Goal: Complete application form: Complete application form

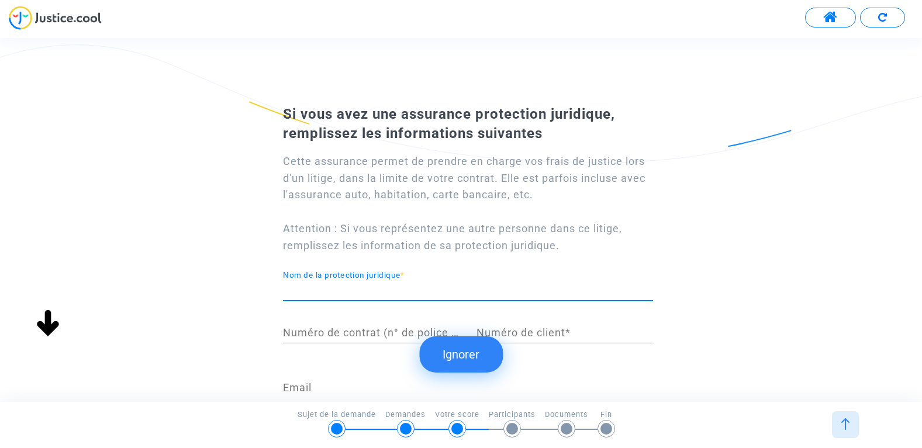
click at [371, 287] on input "Nom de la protection juridique *" at bounding box center [468, 290] width 370 height 12
click at [249, 236] on div "Si vous avez une assurance protection juridique, remplissez les informations su…" at bounding box center [461, 301] width 922 height 402
click at [386, 292] on input "Passenger.am LLC" at bounding box center [468, 290] width 370 height 12
click at [386, 291] on input "Passenger.am LLC repreantant" at bounding box center [468, 290] width 370 height 12
drag, startPoint x: 384, startPoint y: 291, endPoint x: 350, endPoint y: 237, distance: 63.8
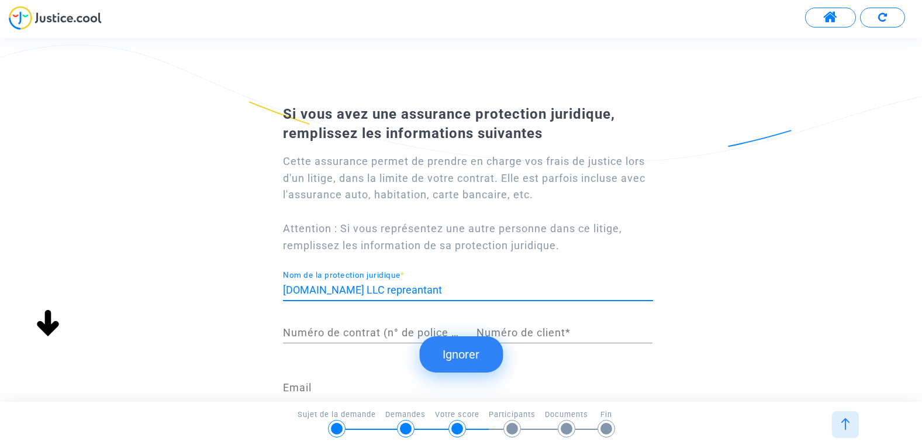
click at [350, 237] on div "Cette assurance permet de prendre en charge vos frais de justice lors d'un liti…" at bounding box center [468, 203] width 370 height 101
click at [396, 288] on input "Passenger.am LLC repreantant" at bounding box center [468, 290] width 370 height 12
click at [455, 289] on input "Passenger.am LLC represantant" at bounding box center [468, 290] width 370 height 12
click at [185, 267] on div "Si vous avez une assurance protection juridique, remplissez les informations su…" at bounding box center [461, 301] width 922 height 402
click at [472, 293] on input "Passenger.am LLC représentant Mme" at bounding box center [468, 290] width 370 height 12
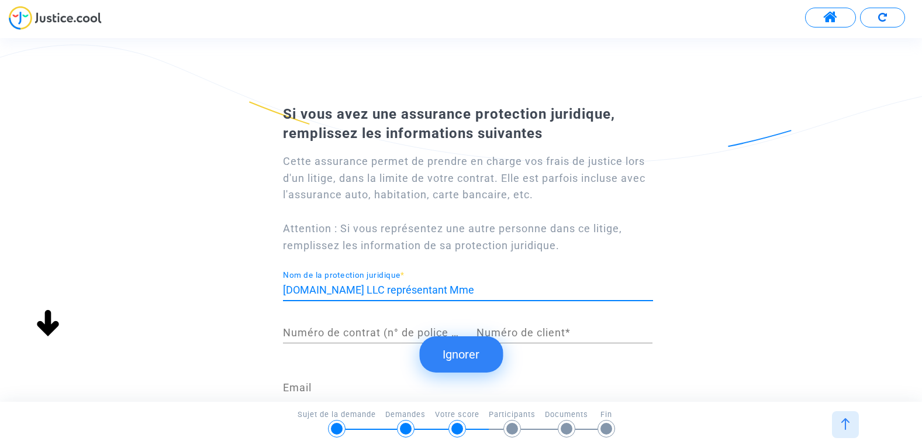
paste input "Passport HAYKANDUKHT POGHOSYAN v Transavia PNR K7RJMY"
drag, startPoint x: 587, startPoint y: 288, endPoint x: 655, endPoint y: 287, distance: 67.8
click at [655, 287] on div "Passenger.am LLC représentant Mme Passport HAYKANDUKHT POGHOSYAN v Transavia PN…" at bounding box center [468, 292] width 388 height 43
type input "Passenger.am LLC représentant Mme Passport HAYKANDUKHT POGHOSYAN v Transavia PN…"
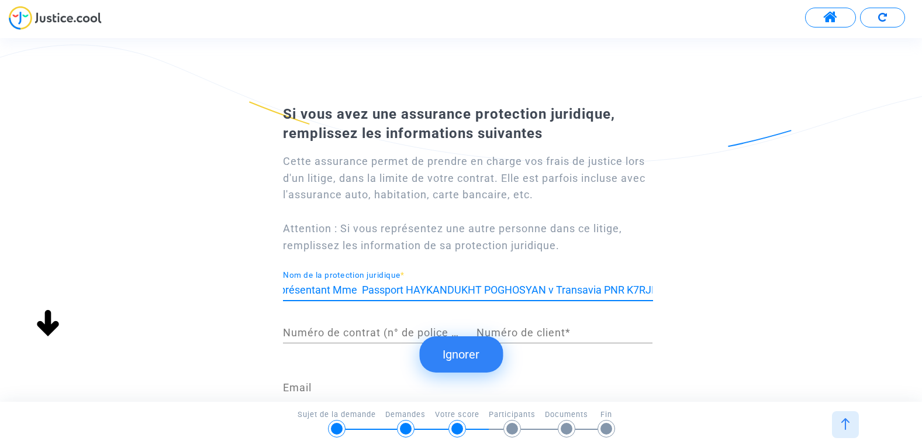
click at [668, 287] on div "Cette assurance permet de prendre en charge vos frais de justice lors d'un liti…" at bounding box center [461, 321] width 415 height 354
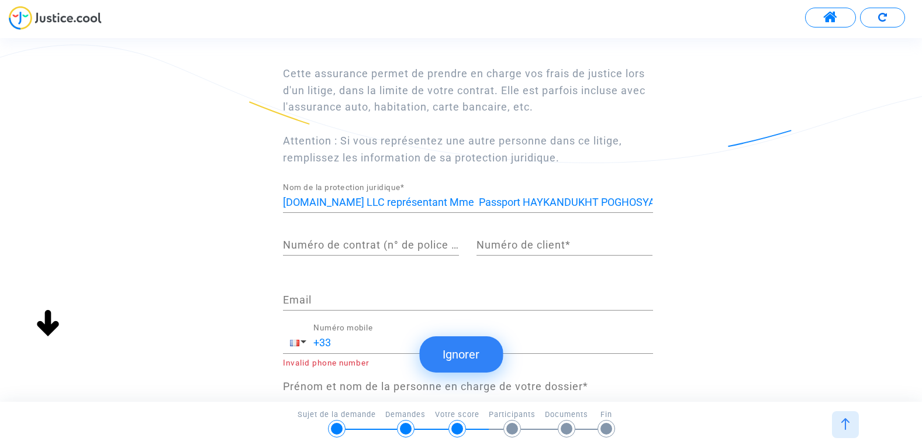
scroll to position [117, 0]
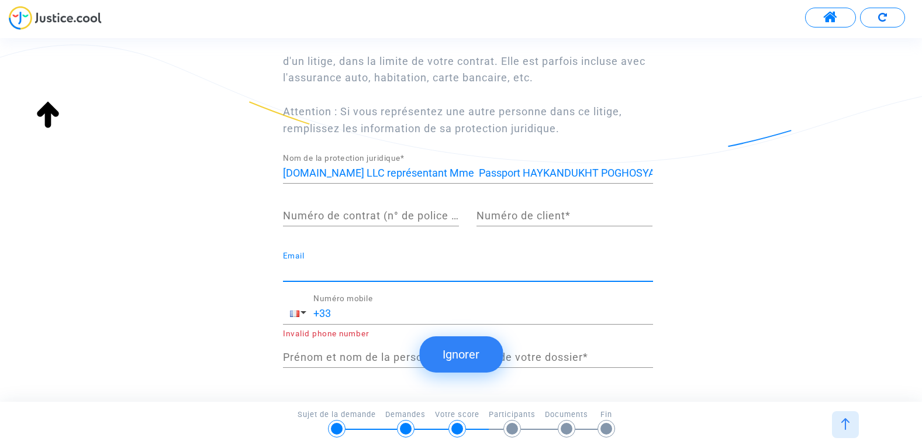
click at [353, 268] on input "Email" at bounding box center [468, 271] width 370 height 12
paste input "hakyandukht.poghosyan@passenger.am"
type input "hakyandukht.poghosyan@passenger.am"
click at [347, 314] on input "+33" at bounding box center [483, 314] width 340 height 12
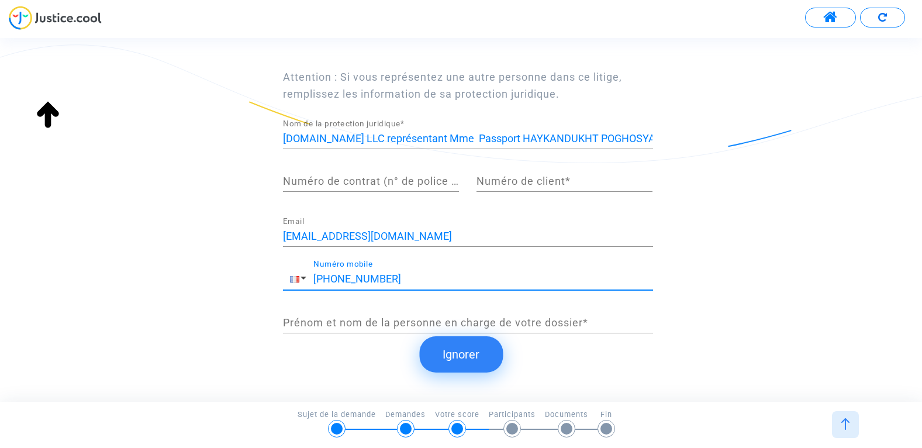
scroll to position [166, 0]
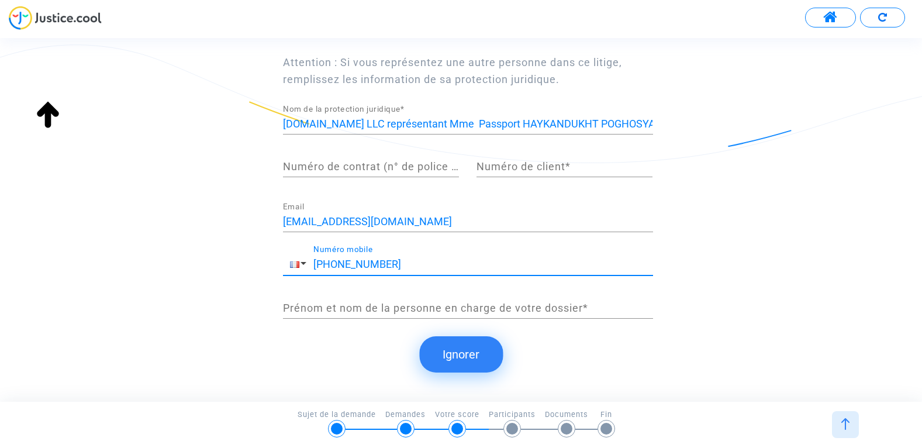
type input "+33 634565117"
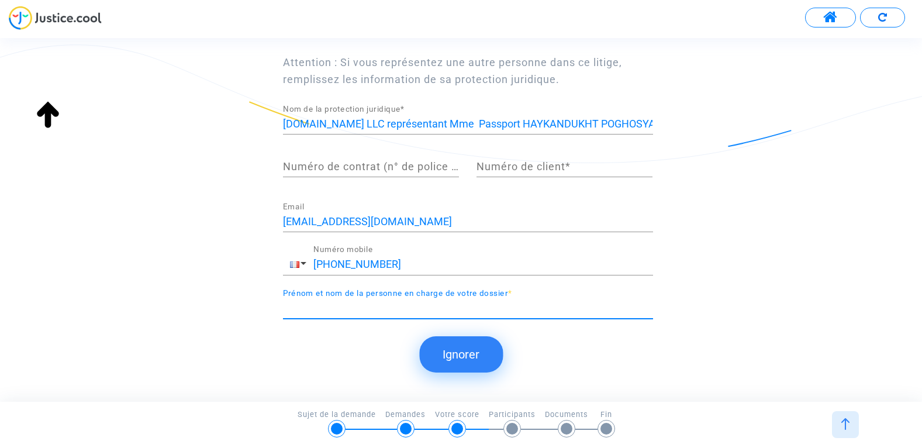
click at [526, 309] on input "Prénom et nom de la personne en charge de votre dossier *" at bounding box center [468, 308] width 370 height 12
type input "[PERSON_NAME]"
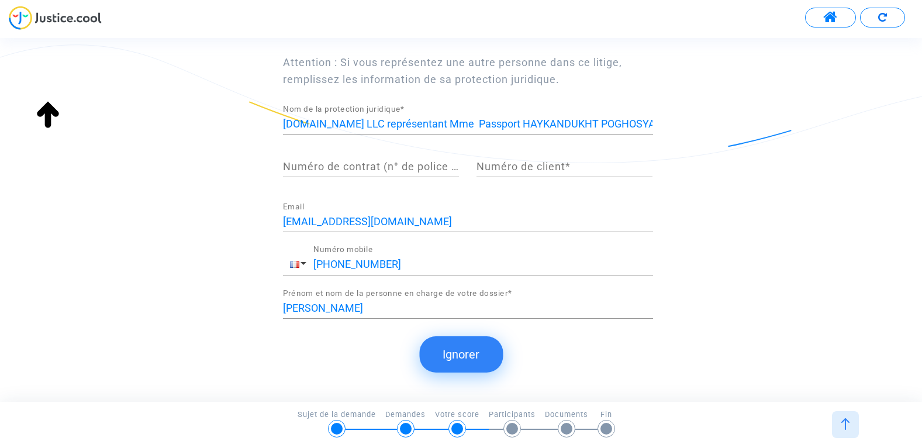
click at [733, 336] on div "Si vous avez une assurance protection juridique, remplissez les informations su…" at bounding box center [461, 228] width 922 height 350
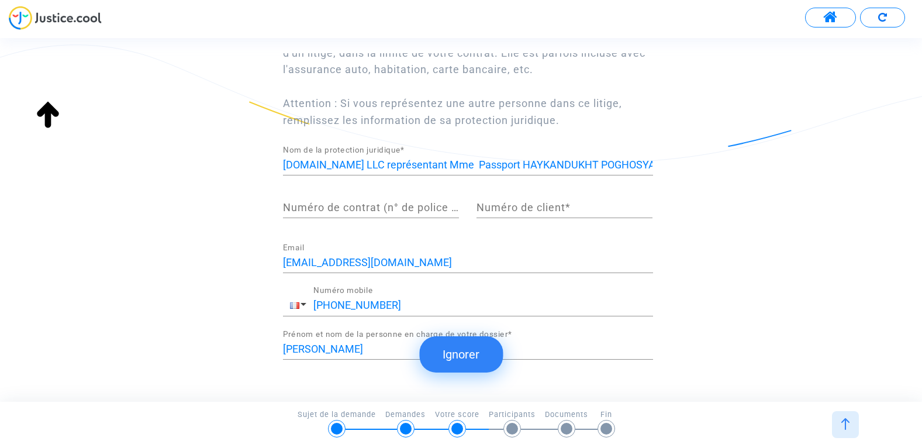
scroll to position [108, 0]
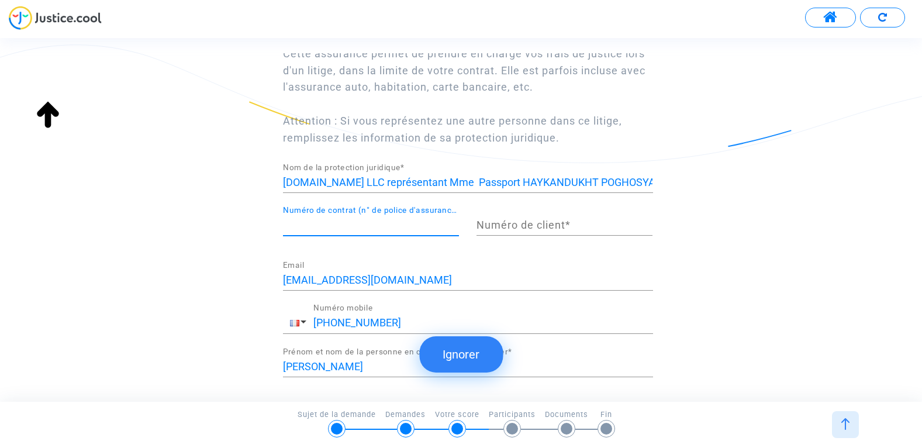
paste input "#C221/K7RJMY/HP"
type input "#C221/K7RJMY/HP"
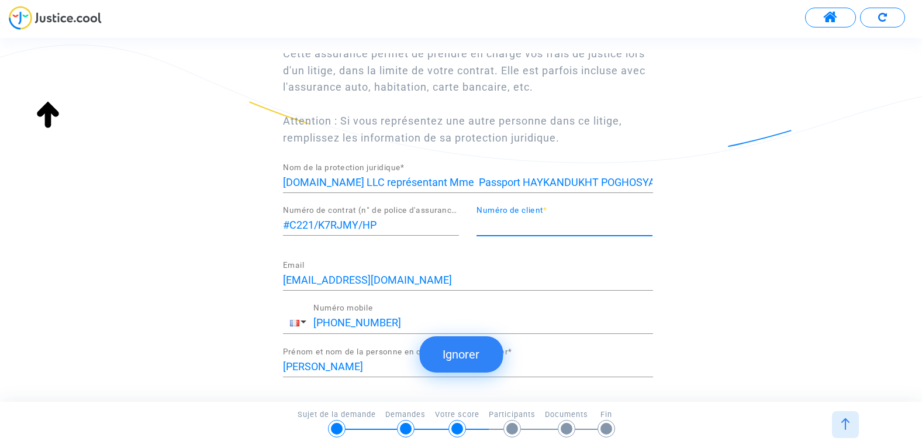
click at [504, 222] on input "Numéro de client *" at bounding box center [565, 225] width 176 height 12
type input "01"
click at [727, 250] on div "Si vous avez une assurance protection juridique, remplissez les informations su…" at bounding box center [461, 193] width 922 height 402
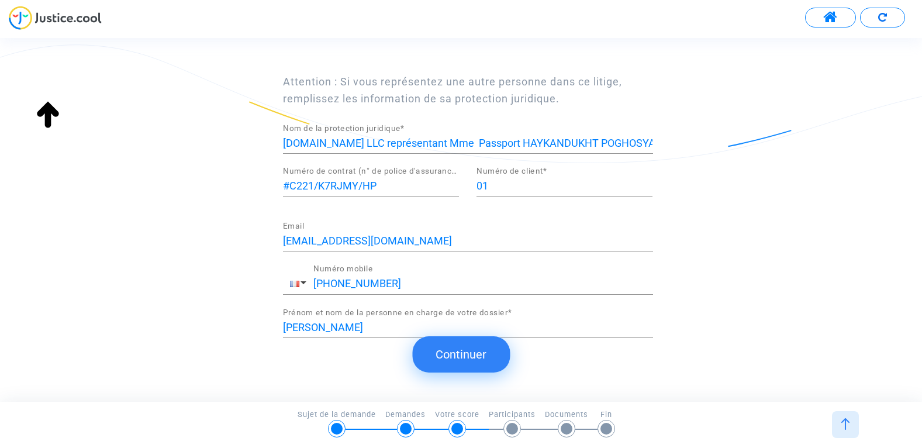
scroll to position [166, 0]
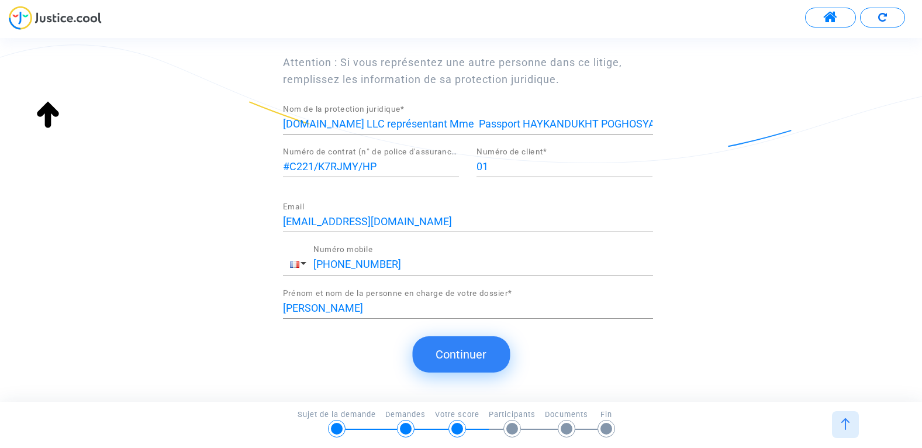
click at [458, 355] on button "Continuer" at bounding box center [461, 354] width 98 height 36
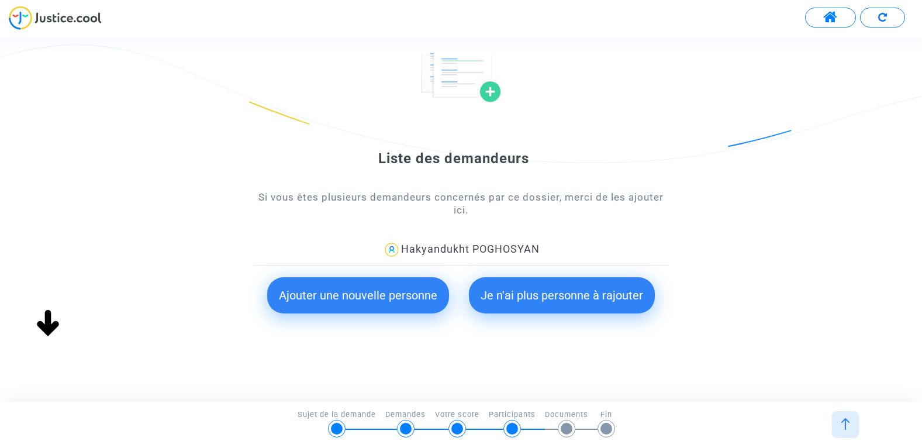
scroll to position [87, 0]
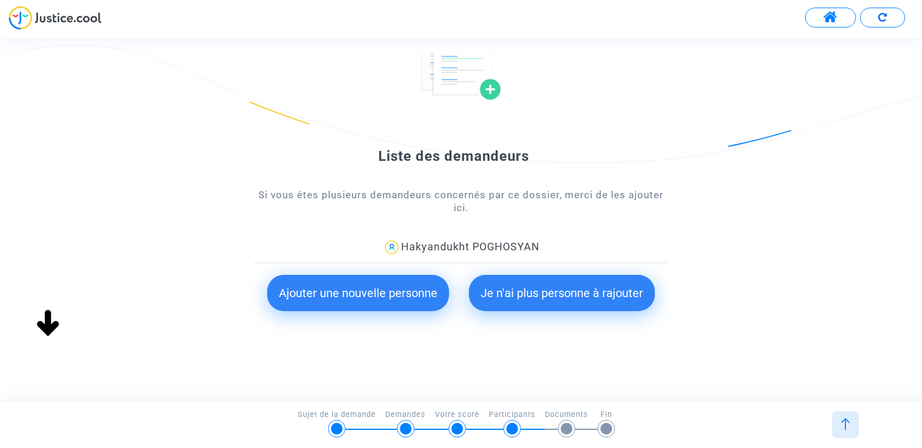
click at [401, 292] on button "Ajouter une nouvelle personne" at bounding box center [358, 293] width 182 height 36
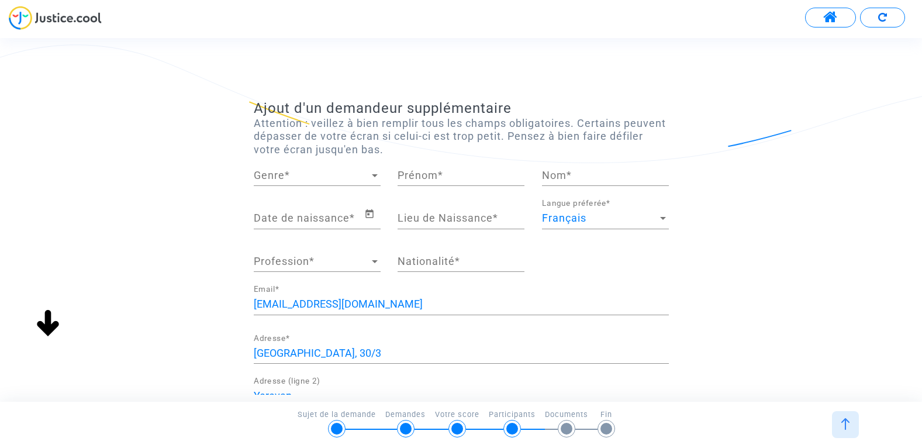
click at [349, 182] on div "Genre Genre *" at bounding box center [317, 171] width 127 height 30
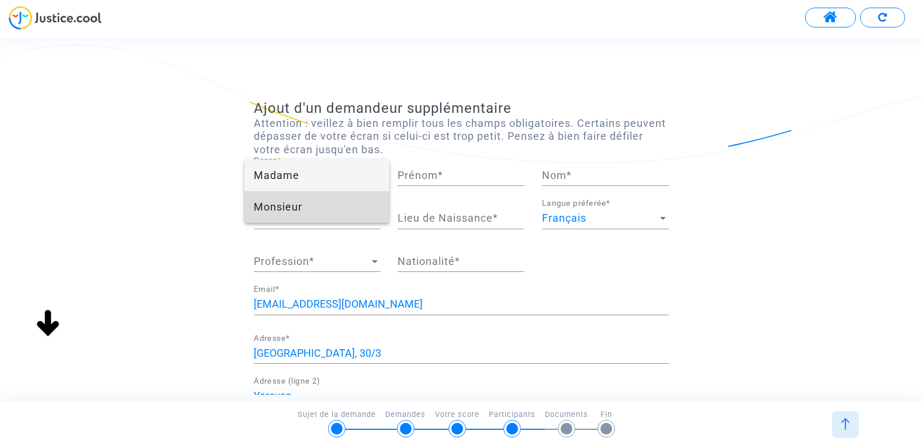
click at [334, 205] on span "Monsieur" at bounding box center [317, 207] width 127 height 32
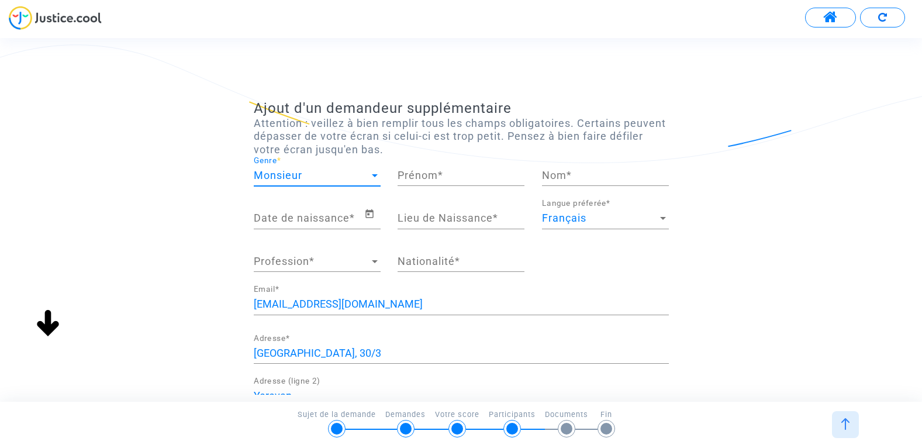
click at [416, 177] on input "Prénom *" at bounding box center [461, 176] width 127 height 12
type input "Vaner"
type input "HARUTYUNYAN"
type input "Yerevan"
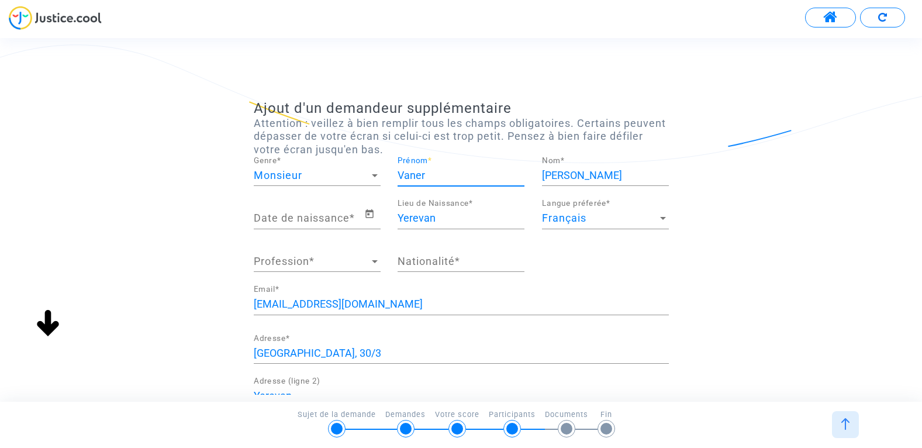
type input "Vaner"
click at [326, 219] on input "Date de naissance *" at bounding box center [309, 218] width 111 height 12
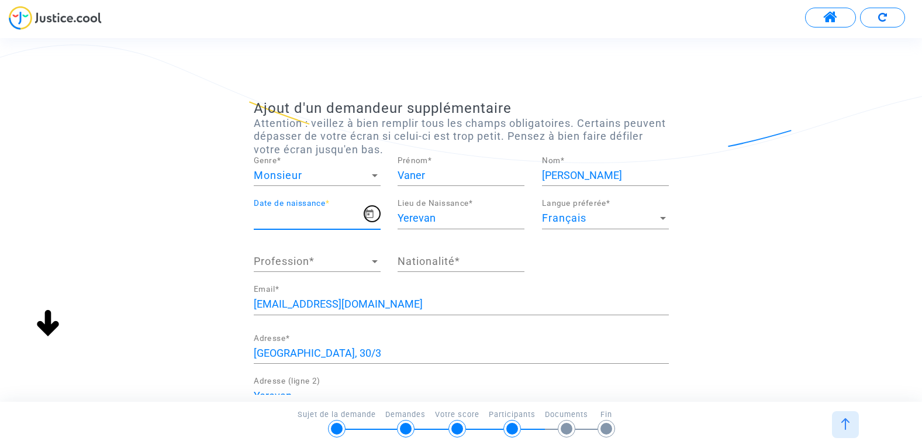
click at [368, 217] on icon "Open calendar" at bounding box center [369, 214] width 11 height 14
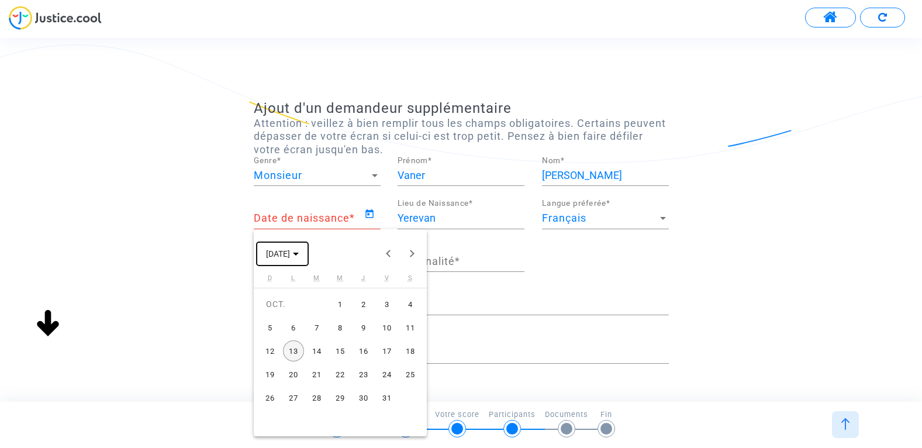
click at [290, 251] on span "OCT. 2025" at bounding box center [278, 253] width 24 height 9
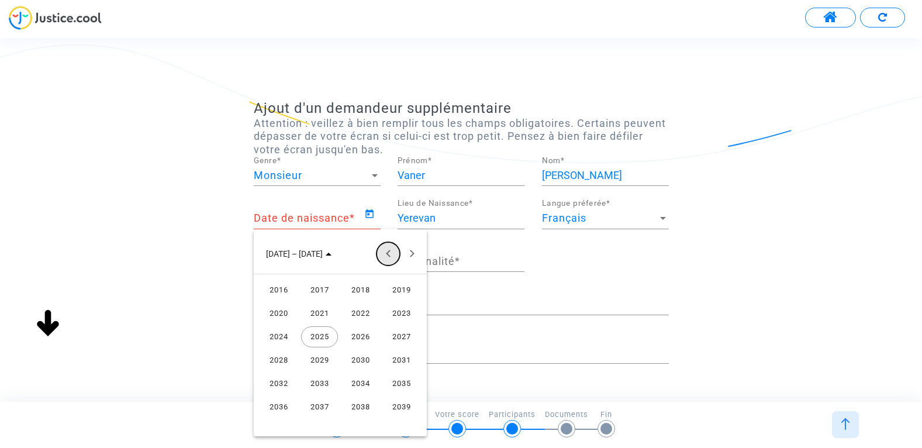
click at [384, 253] on button "Previous 24 years" at bounding box center [388, 253] width 23 height 23
click at [406, 337] on div "1979" at bounding box center [401, 336] width 37 height 21
click at [393, 334] on div "AOÛT" at bounding box center [401, 336] width 37 height 21
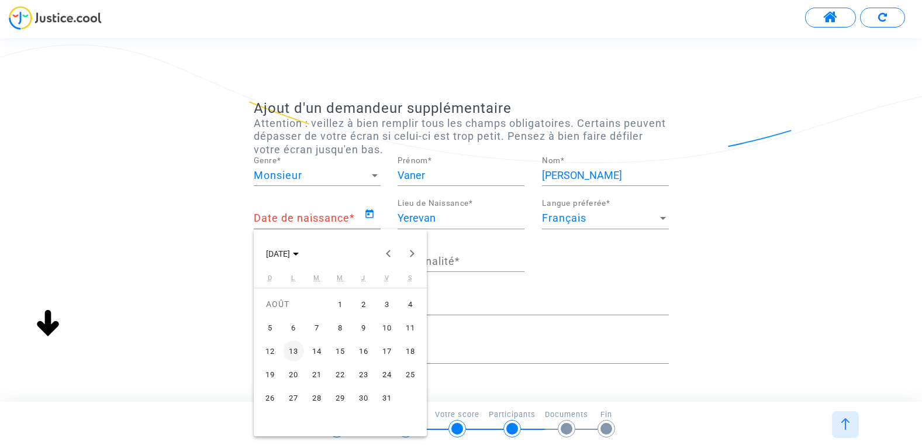
click at [408, 328] on div "11" at bounding box center [410, 327] width 21 height 21
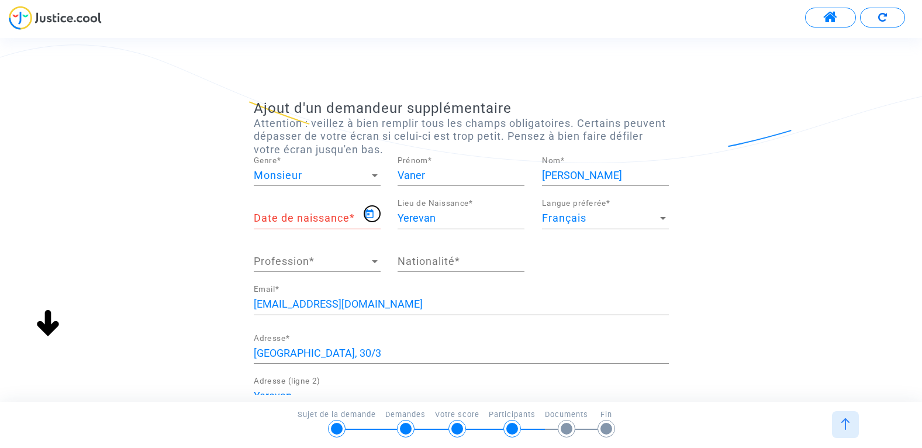
type input "11/08/1979"
click at [322, 260] on span "Profession" at bounding box center [312, 262] width 116 height 12
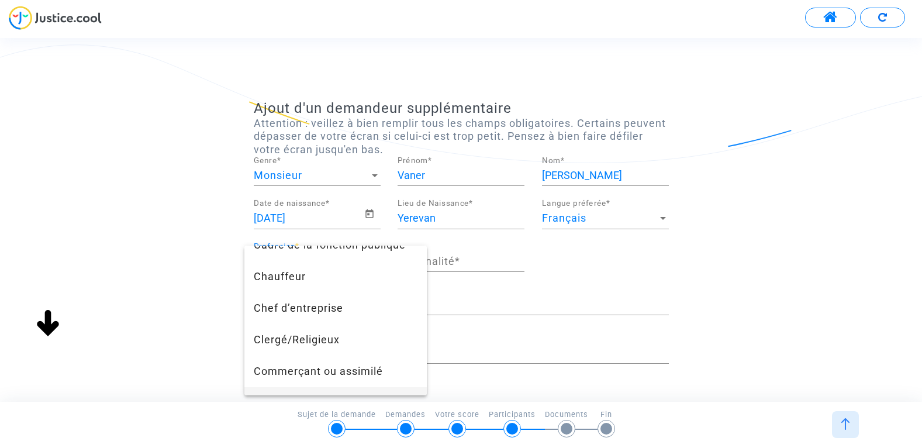
scroll to position [109, 0]
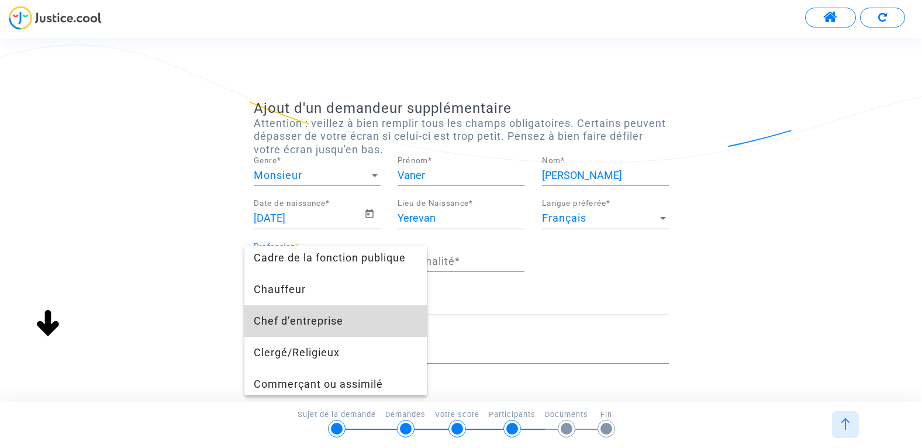
click at [360, 322] on span "Chef d’entreprise" at bounding box center [336, 321] width 164 height 32
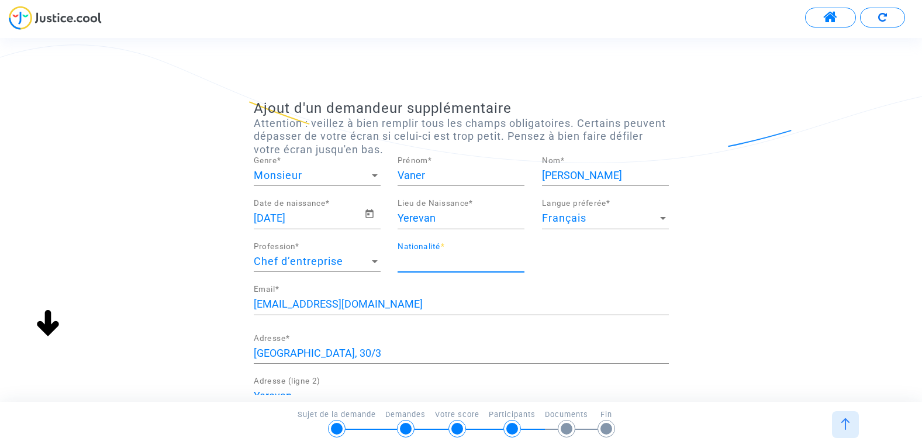
click at [463, 261] on input "Nationalité *" at bounding box center [461, 262] width 127 height 12
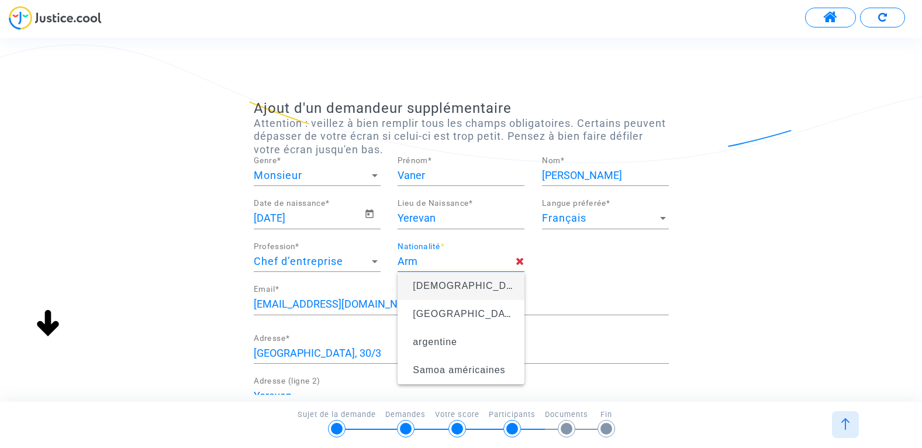
click at [444, 282] on span "arménienne" at bounding box center [470, 286] width 115 height 10
type input "arménienne"
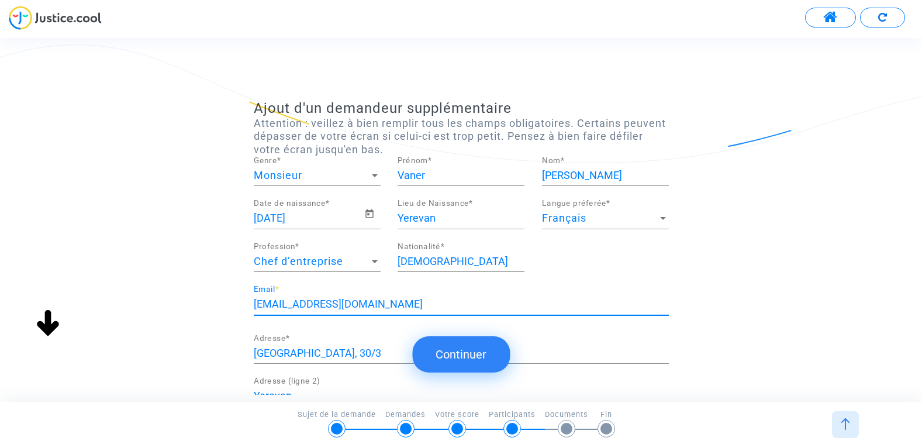
click at [423, 301] on input "hakyandukht.poghosyan@passenger.am" at bounding box center [461, 304] width 415 height 12
drag, startPoint x: 365, startPoint y: 305, endPoint x: 253, endPoint y: 315, distance: 112.1
click at [254, 315] on div "hakyandukht.poghosyan@passenger.am Email *" at bounding box center [461, 306] width 415 height 43
type input "complaint@passenger.am"
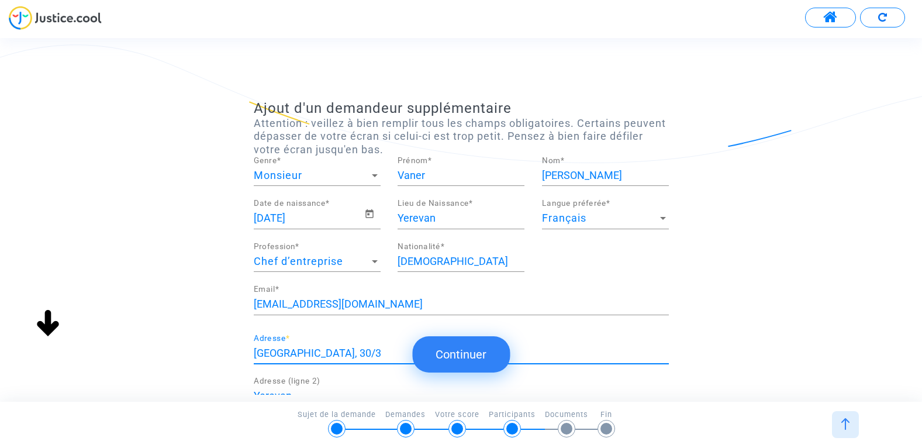
click at [324, 351] on input "Haghtanak 1st street, 30/3" at bounding box center [461, 353] width 415 height 12
click at [325, 351] on input "Haghtanak 1st street, 30/3" at bounding box center [461, 353] width 415 height 12
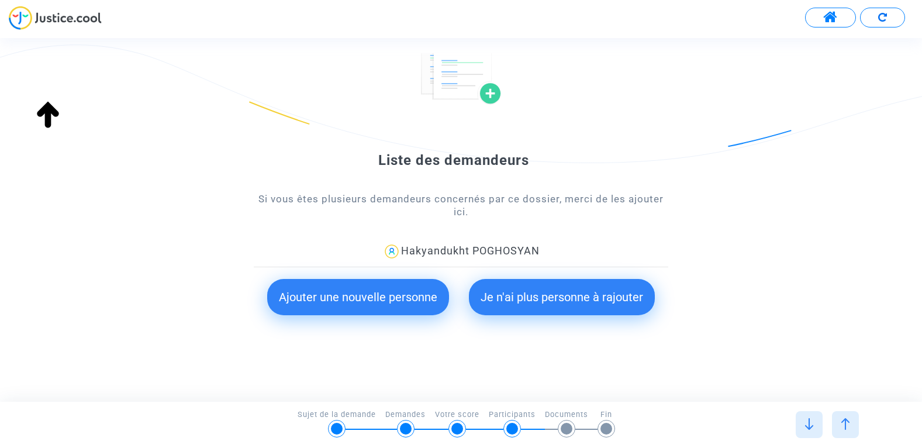
scroll to position [87, 0]
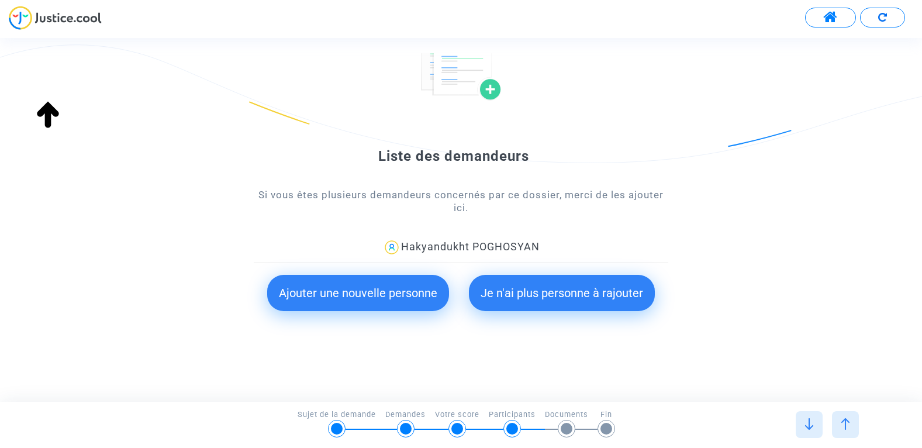
type input "10 boulevard Archimède"
click at [403, 300] on button "Ajouter une nouvelle personne" at bounding box center [358, 293] width 182 height 36
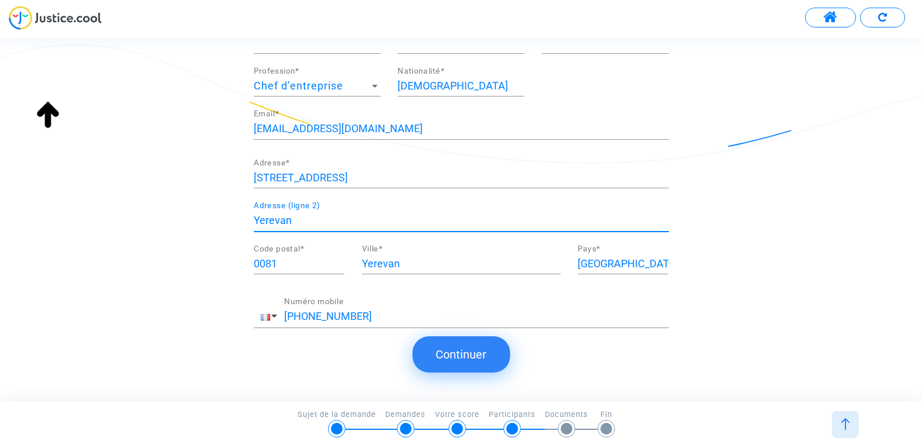
drag, startPoint x: 302, startPoint y: 221, endPoint x: 226, endPoint y: 223, distance: 76.6
click at [226, 223] on div "Ajout d'un demandeur supplémentaire Attention : veillez à bien remplir tous les…" at bounding box center [461, 139] width 922 height 428
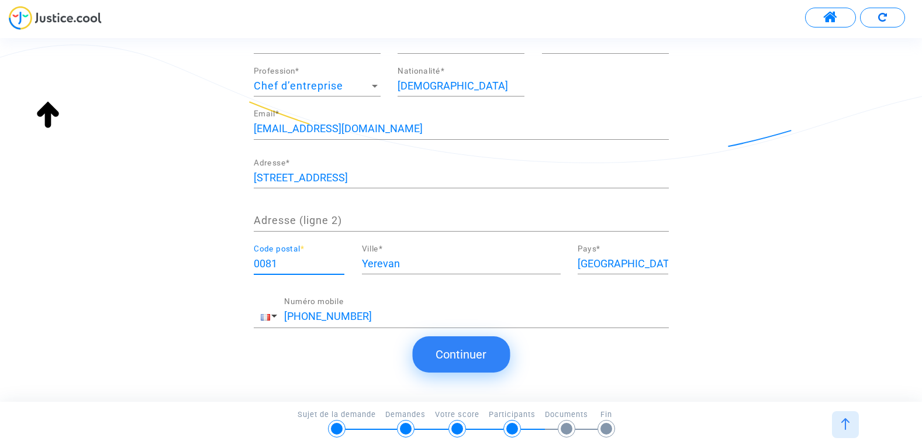
scroll to position [0, 0]
drag, startPoint x: 292, startPoint y: 268, endPoint x: 225, endPoint y: 264, distance: 66.8
click at [225, 264] on div "Ajout d'un demandeur supplémentaire Attention : veillez à bien remplir tous les…" at bounding box center [461, 139] width 922 height 428
type input "77420"
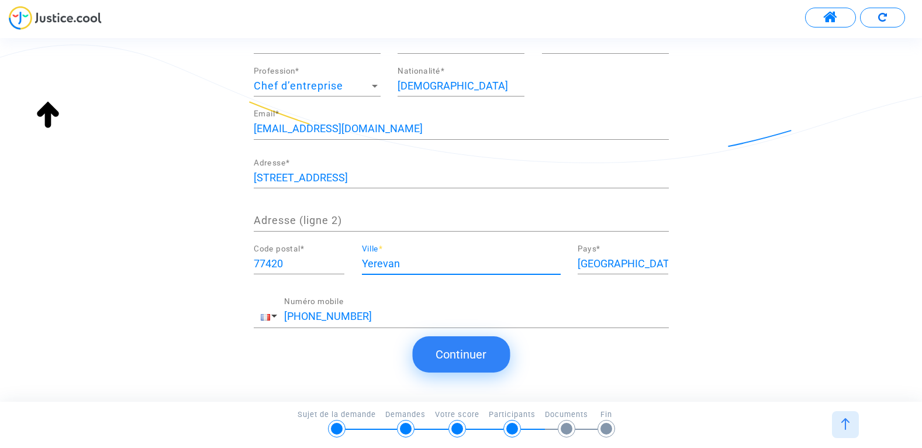
drag, startPoint x: 408, startPoint y: 266, endPoint x: 357, endPoint y: 270, distance: 51.0
click at [357, 270] on div "Yerevan Ville *" at bounding box center [461, 265] width 216 height 43
type input "Champs sur Marne"
drag, startPoint x: 621, startPoint y: 266, endPoint x: 571, endPoint y: 267, distance: 49.7
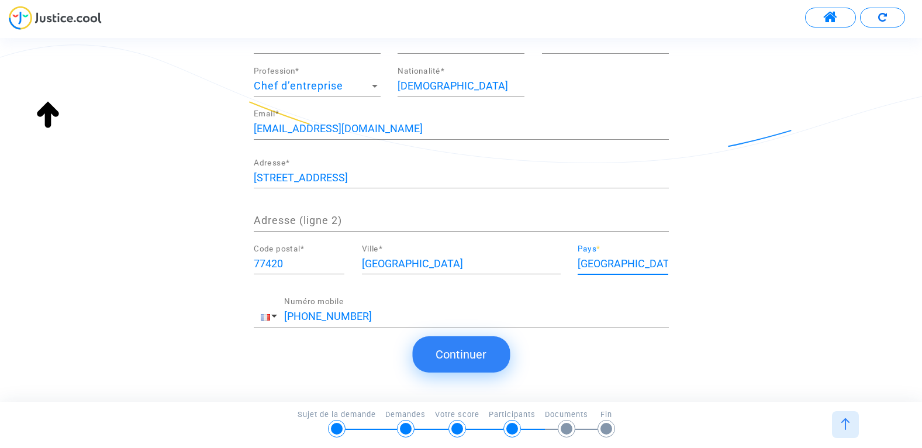
click at [571, 267] on div "Armenia Pays *" at bounding box center [623, 265] width 108 height 43
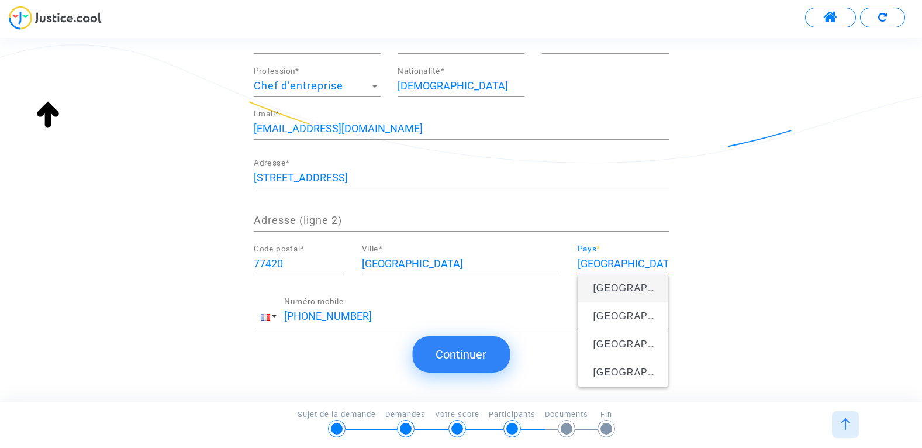
type input "France"
click at [278, 363] on div "Ajout d'un demandeur supplémentaire Attention : veillez à bien remplir tous les…" at bounding box center [461, 228] width 922 height 350
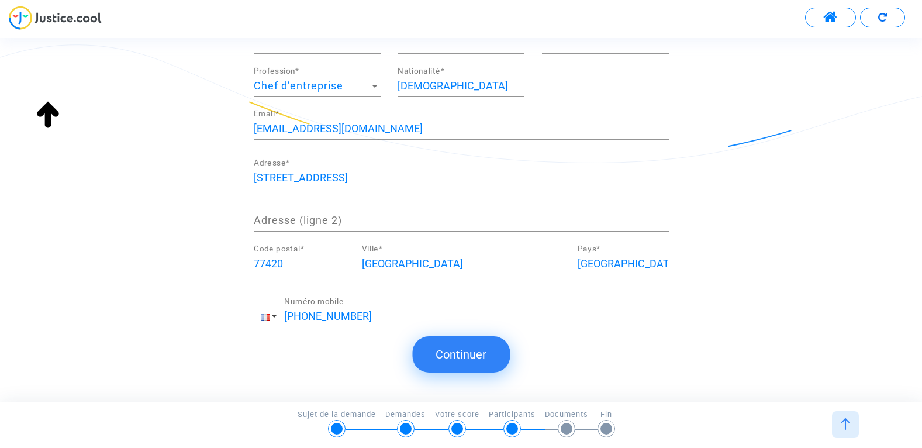
click at [478, 361] on button "Continuer" at bounding box center [461, 354] width 98 height 36
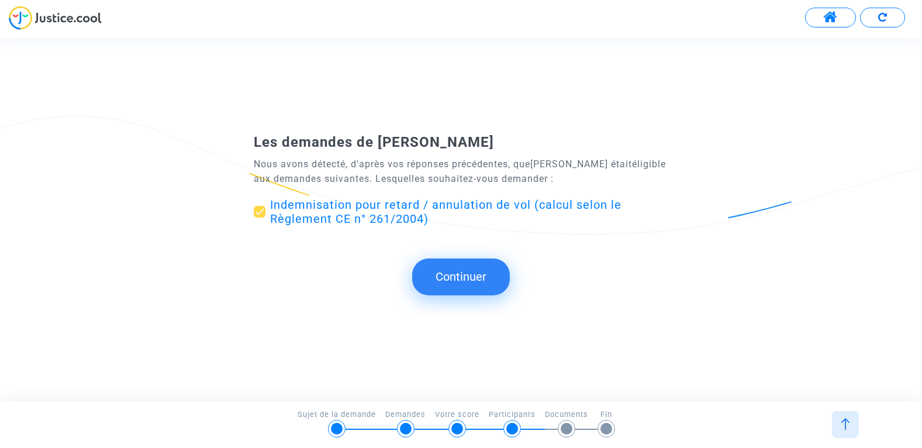
click at [264, 213] on span at bounding box center [260, 212] width 12 height 12
click at [260, 218] on input "Indemnisation pour retard / annulation de vol (calcul selon le Règlement CE n° …" at bounding box center [259, 218] width 1 height 1
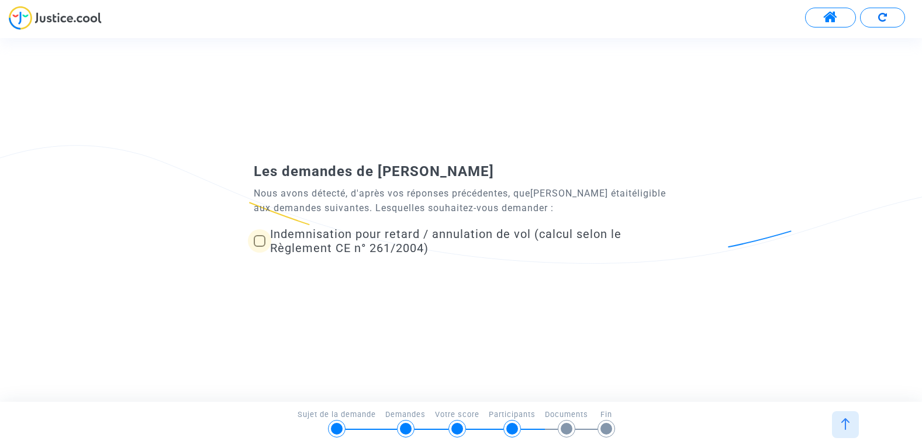
click at [263, 242] on span at bounding box center [260, 241] width 12 height 12
click at [260, 247] on input "Indemnisation pour retard / annulation de vol (calcul selon le Règlement CE n° …" at bounding box center [259, 247] width 1 height 1
checkbox input "true"
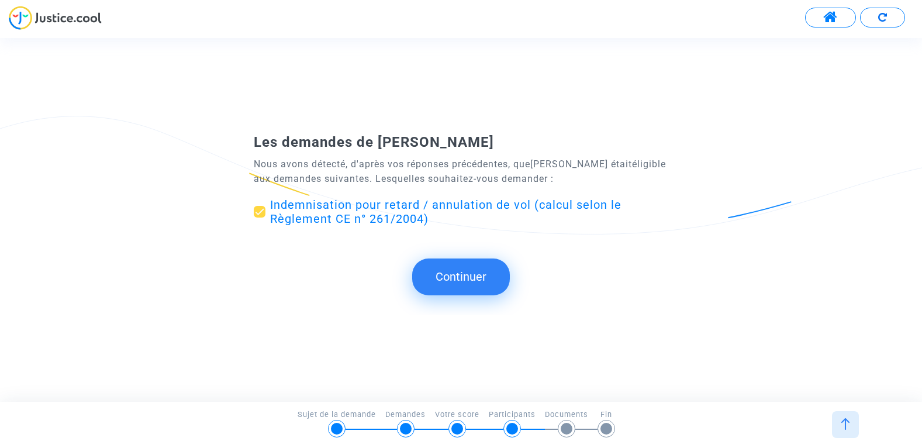
click at [475, 282] on button "Continuer" at bounding box center [461, 276] width 98 height 36
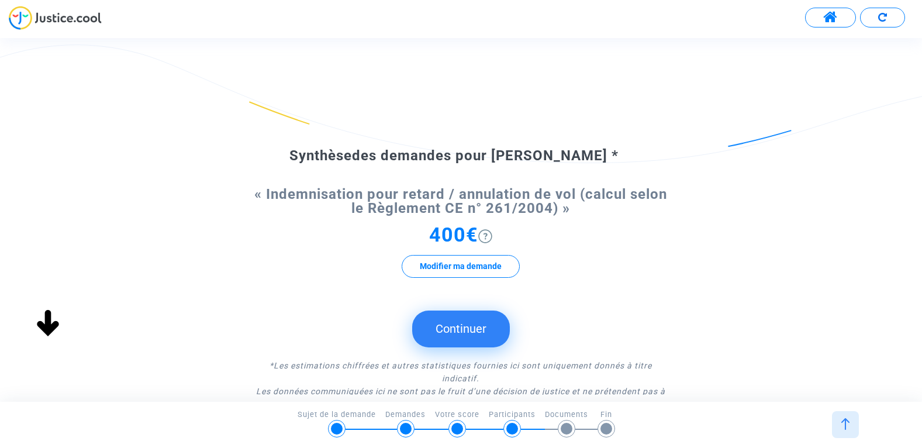
click at [487, 233] on img at bounding box center [485, 236] width 14 height 14
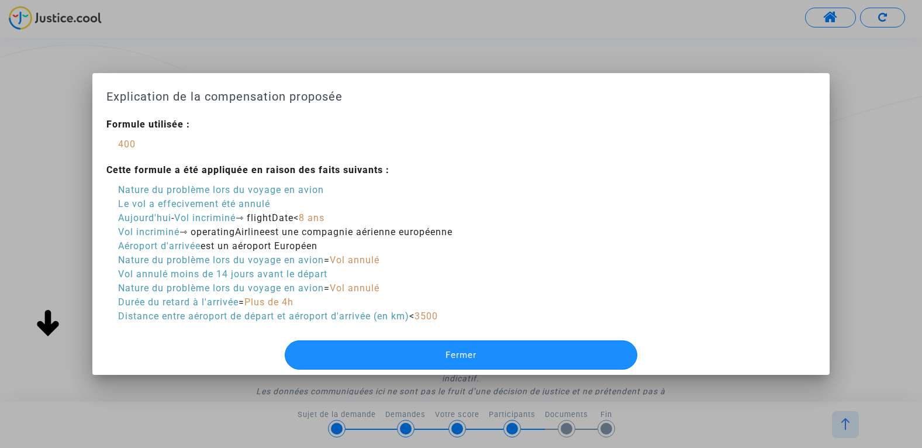
click at [346, 354] on button "Fermer" at bounding box center [461, 354] width 353 height 29
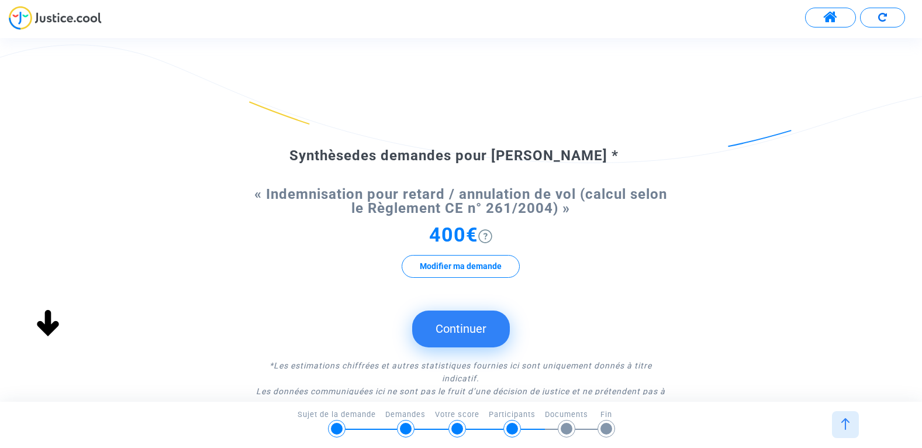
click at [450, 330] on button "Continuer" at bounding box center [461, 329] width 98 height 36
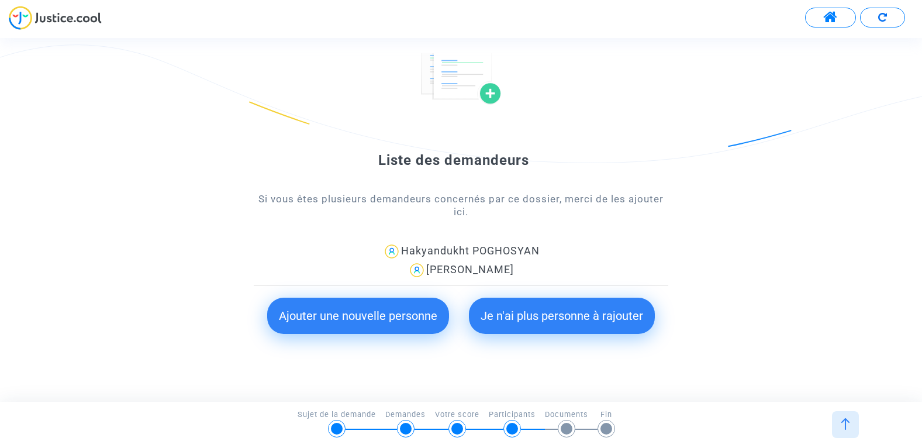
scroll to position [106, 0]
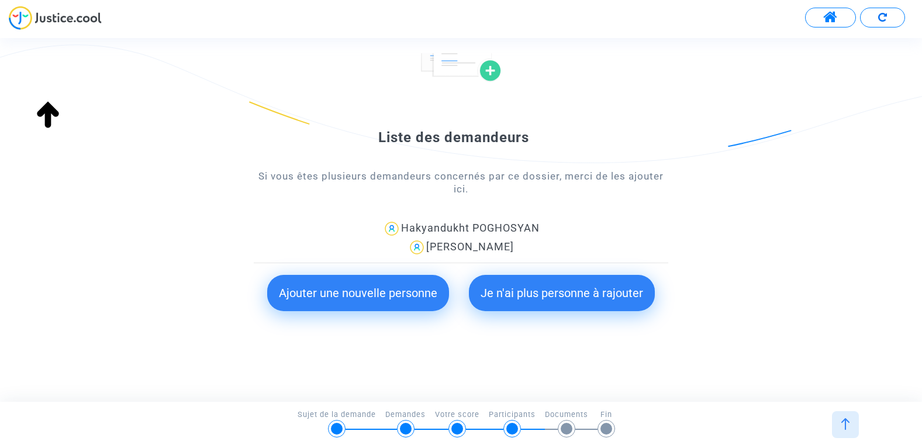
click at [585, 292] on button "Je n'ai plus personne à rajouter" at bounding box center [562, 293] width 186 height 36
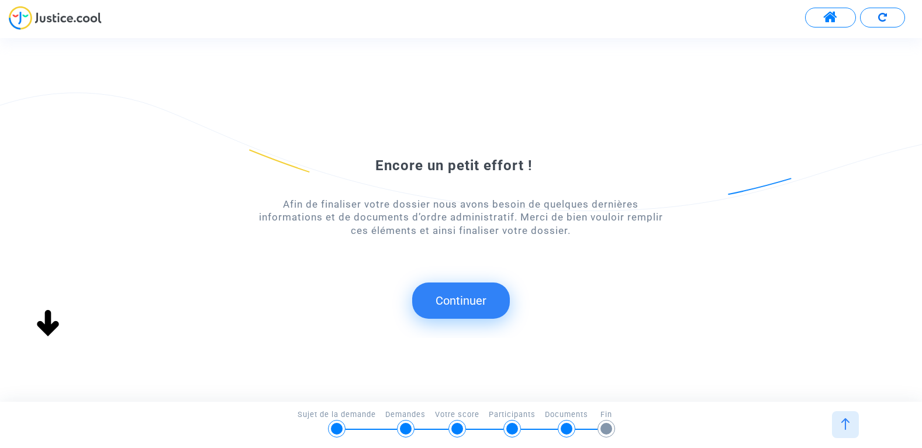
click at [487, 302] on button "Continuer" at bounding box center [461, 300] width 98 height 36
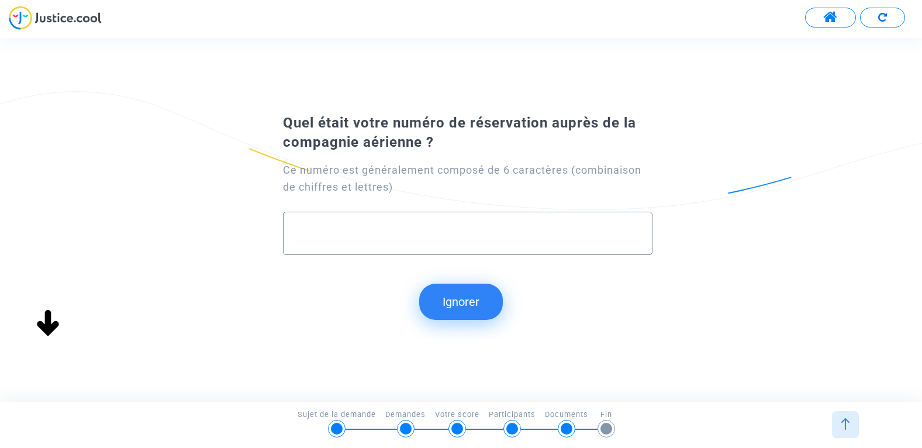
scroll to position [0, 0]
paste input "K7RJMY"
type input "K7RJMY"
click at [487, 304] on button "Continuer" at bounding box center [461, 302] width 98 height 36
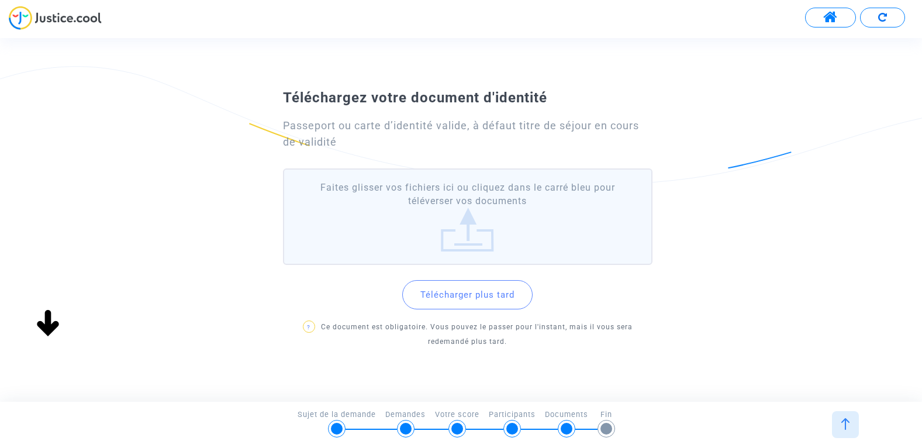
click at [472, 230] on label "Faites glisser vos fichiers ici ou cliquez dans le carré bleu pour téléverser v…" at bounding box center [468, 216] width 370 height 96
click at [0, 0] on input "Faites glisser vos fichiers ici ou cliquez dans le carré bleu pour téléverser v…" at bounding box center [0, 0] width 0 height 0
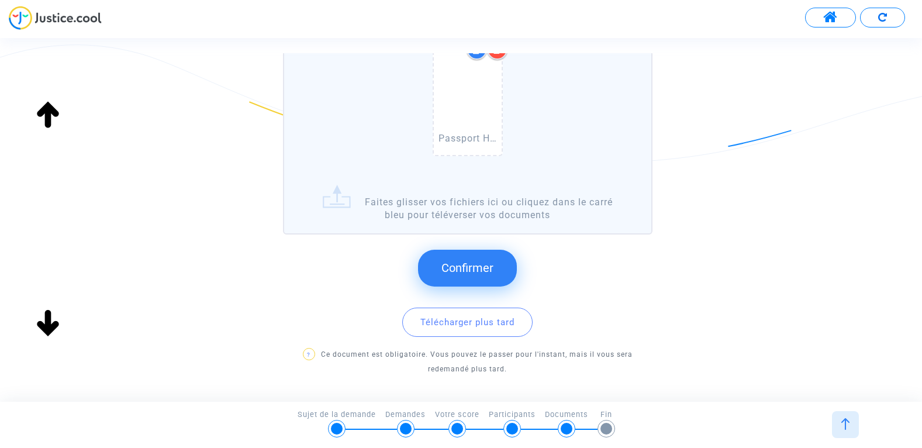
scroll to position [175, 0]
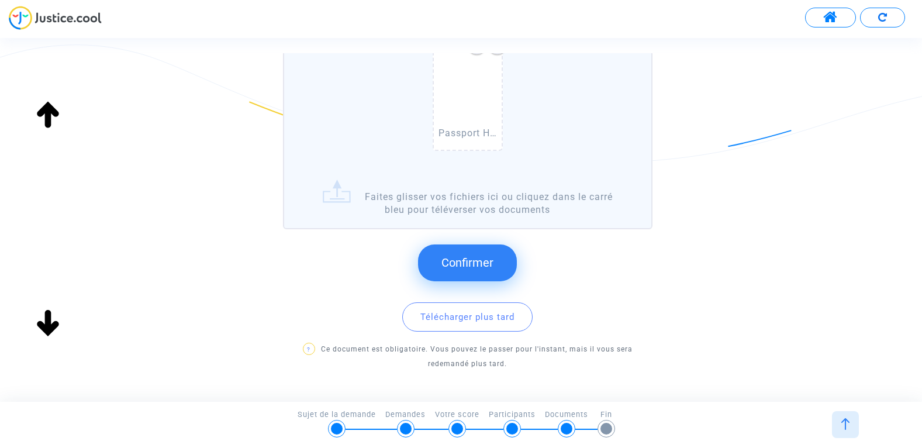
click at [481, 255] on button "Confirmer" at bounding box center [467, 262] width 99 height 36
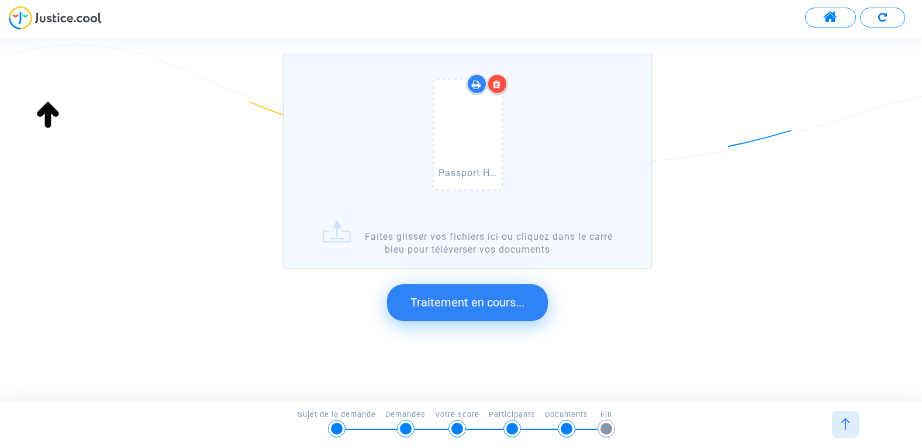
scroll to position [0, 0]
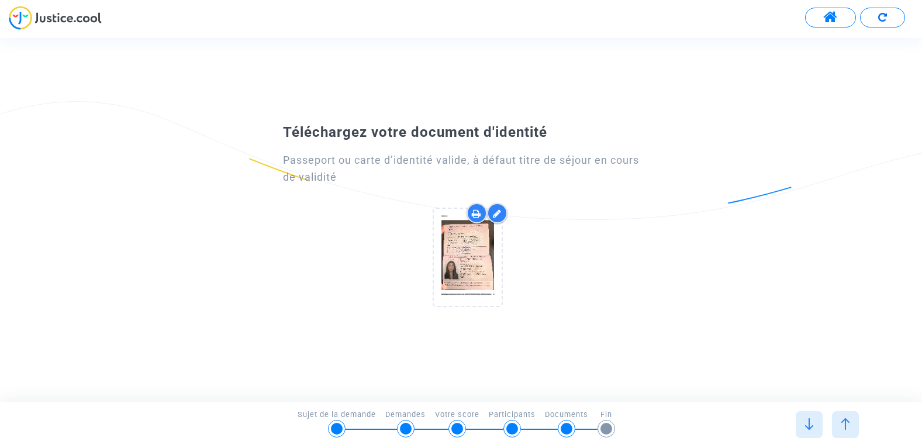
click at [501, 212] on icon at bounding box center [497, 213] width 9 height 9
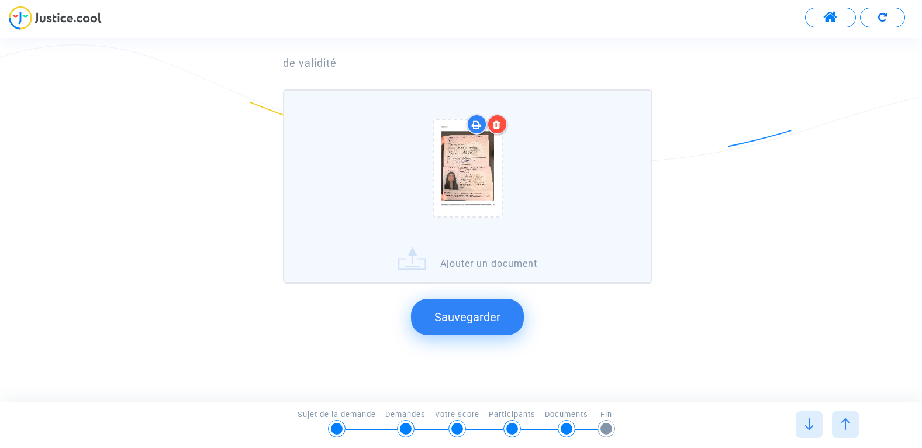
scroll to position [109, 0]
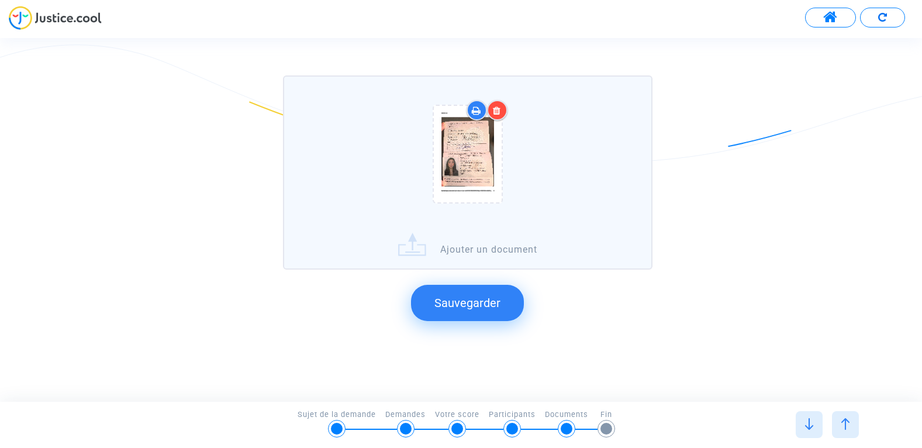
click at [523, 248] on label "Ajouter un document" at bounding box center [468, 172] width 370 height 194
click at [0, 0] on input "Ajouter un document" at bounding box center [0, 0] width 0 height 0
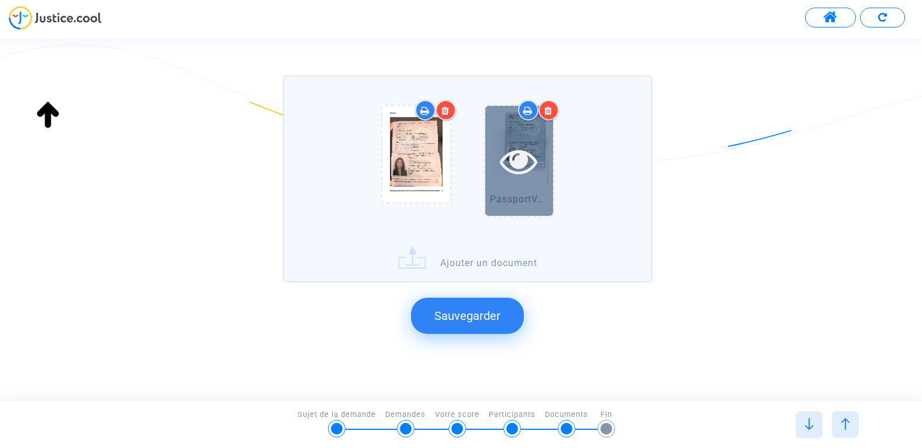
click at [532, 177] on icon at bounding box center [519, 160] width 38 height 37
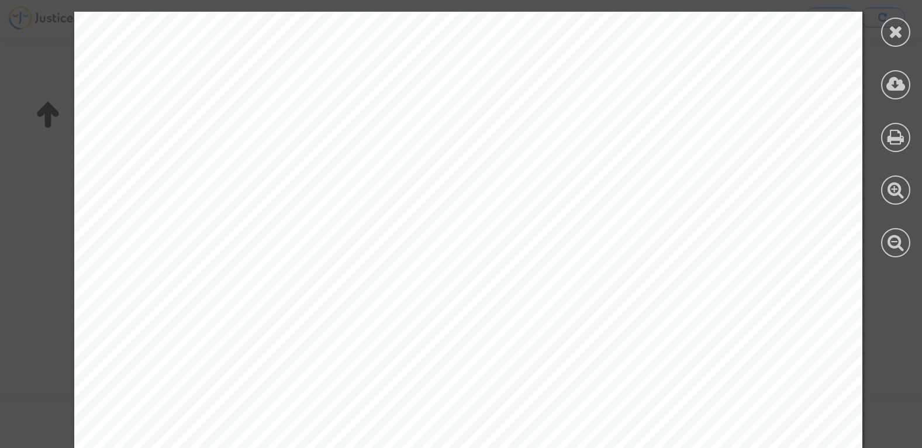
scroll to position [58, 0]
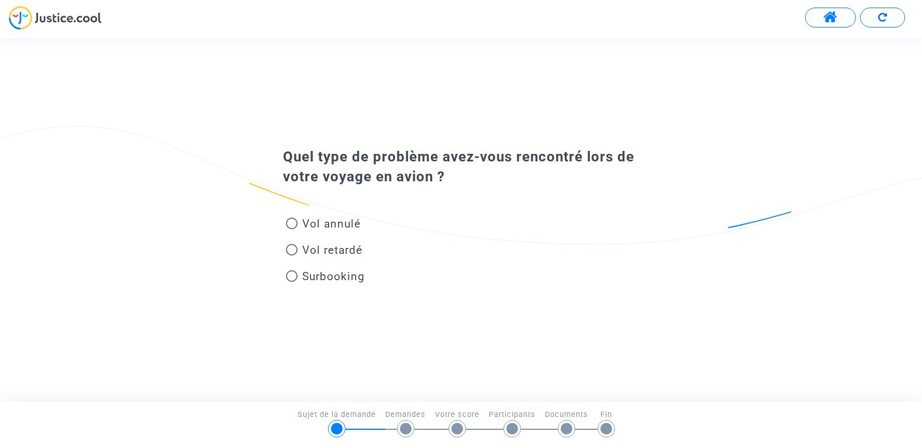
click at [823, 17] on button at bounding box center [830, 18] width 51 height 20
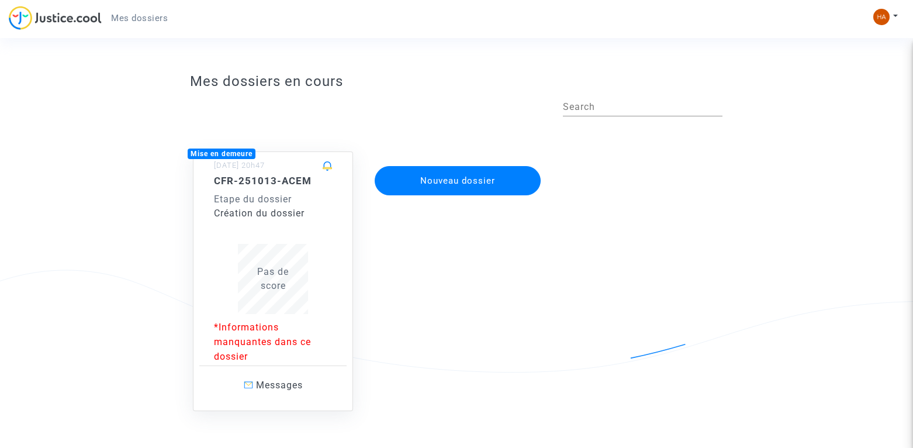
click at [289, 206] on div "Création du dossier" at bounding box center [273, 213] width 118 height 14
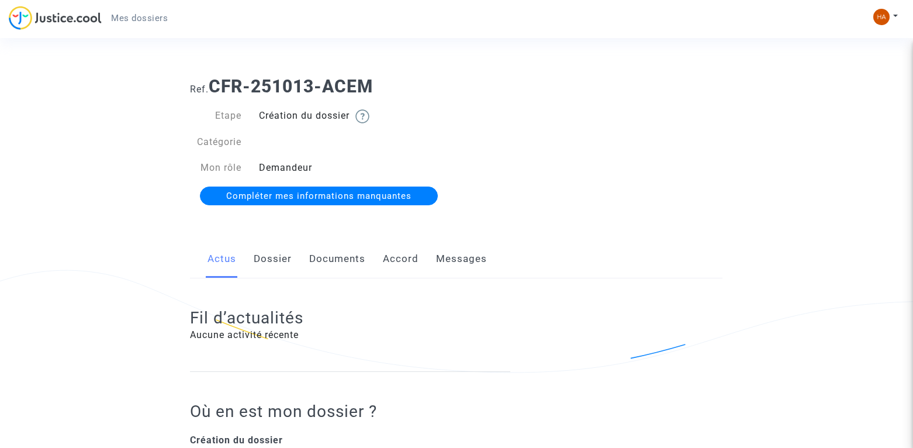
click at [272, 256] on link "Dossier" at bounding box center [273, 259] width 38 height 39
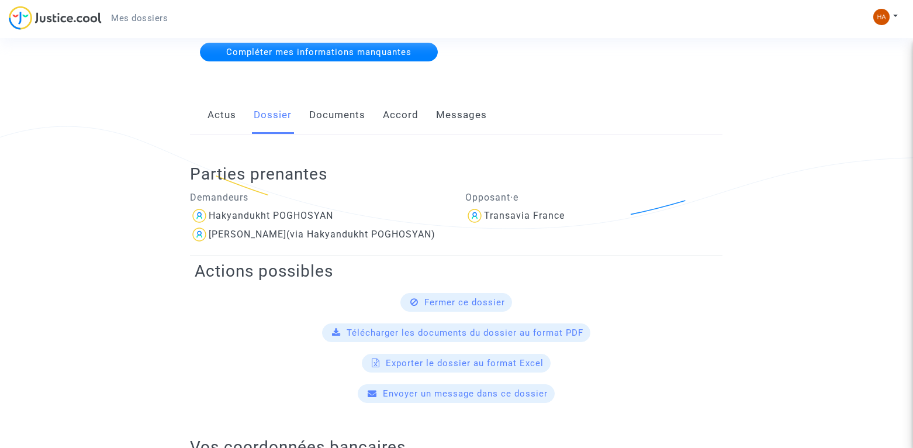
scroll to position [116, 0]
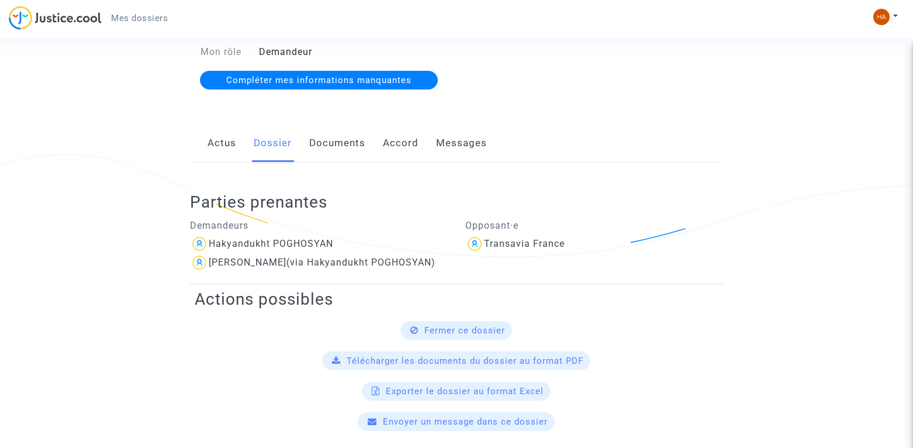
click at [340, 147] on link "Documents" at bounding box center [337, 143] width 56 height 39
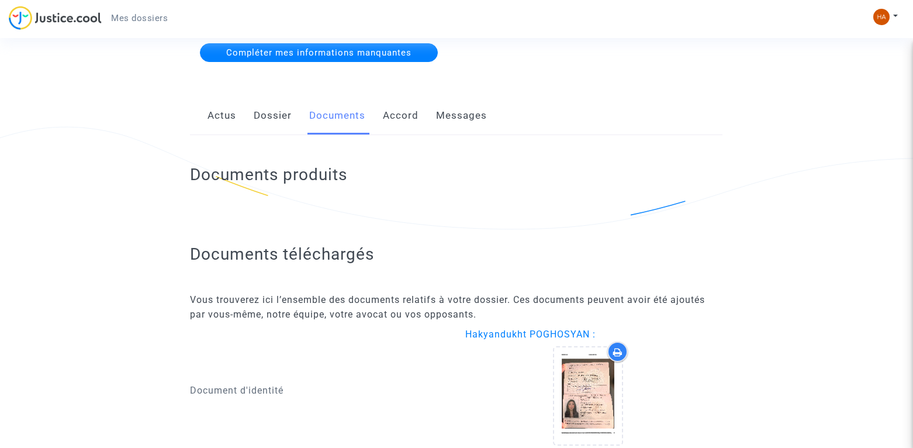
scroll to position [11, 0]
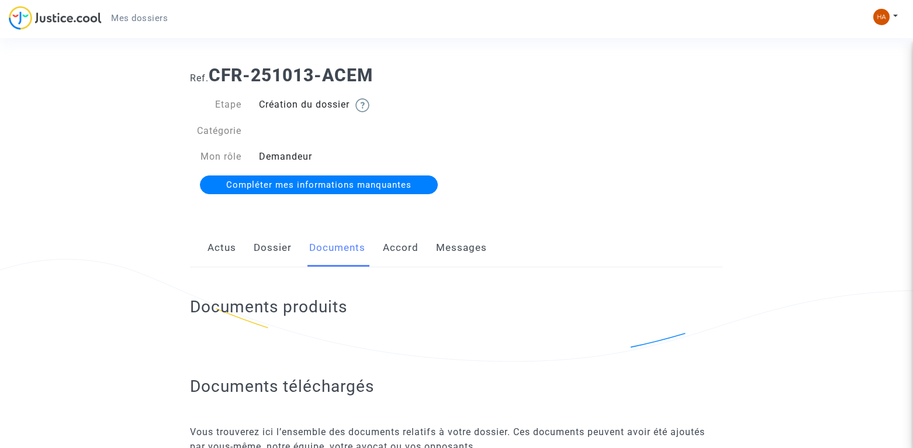
click at [322, 184] on span "Compléter mes informations manquantes" at bounding box center [318, 185] width 185 height 11
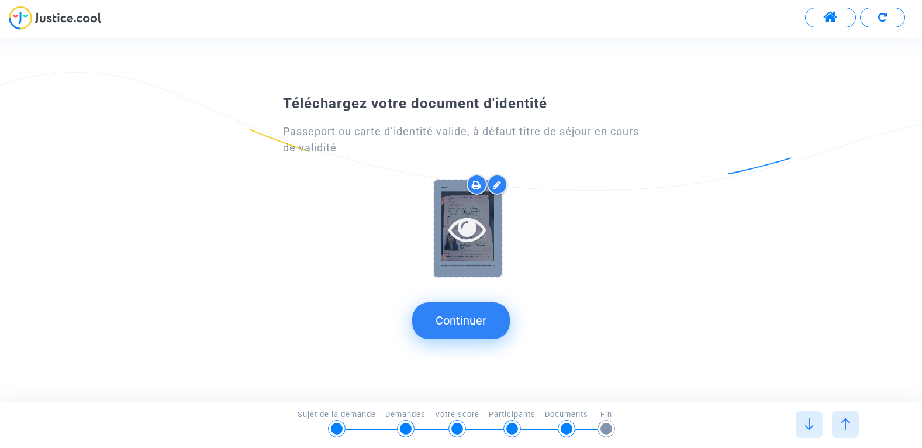
click at [458, 225] on icon at bounding box center [468, 228] width 38 height 37
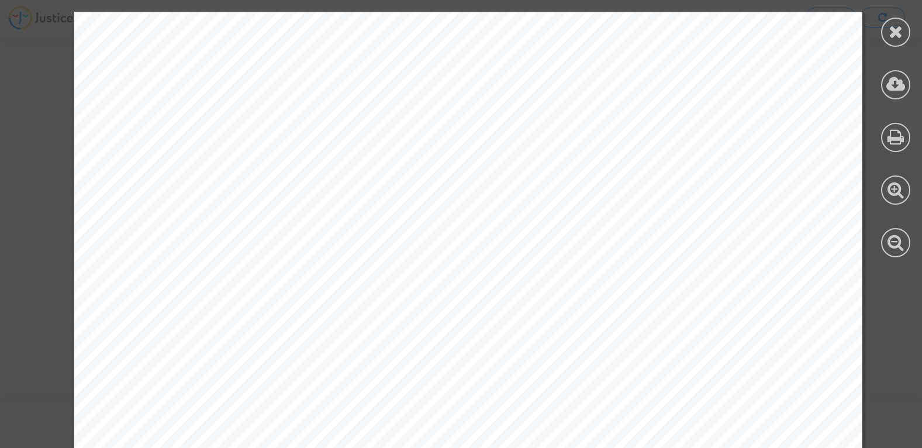
click at [903, 27] on div at bounding box center [895, 32] width 29 height 29
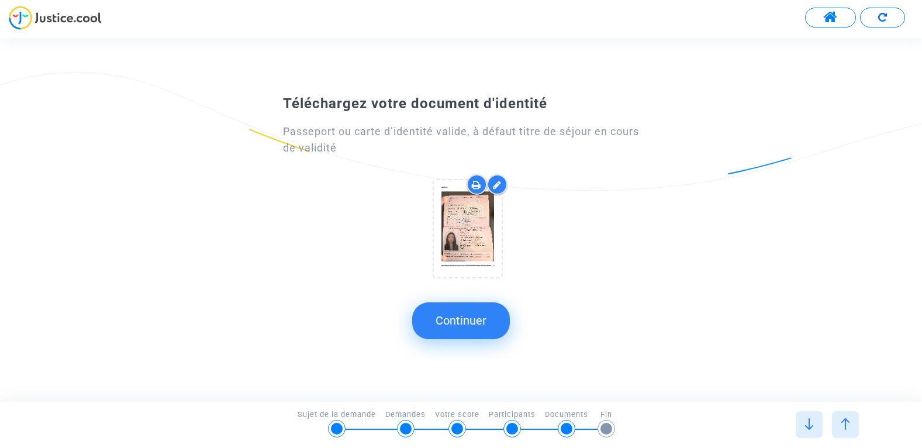
click at [495, 189] on icon at bounding box center [497, 184] width 9 height 9
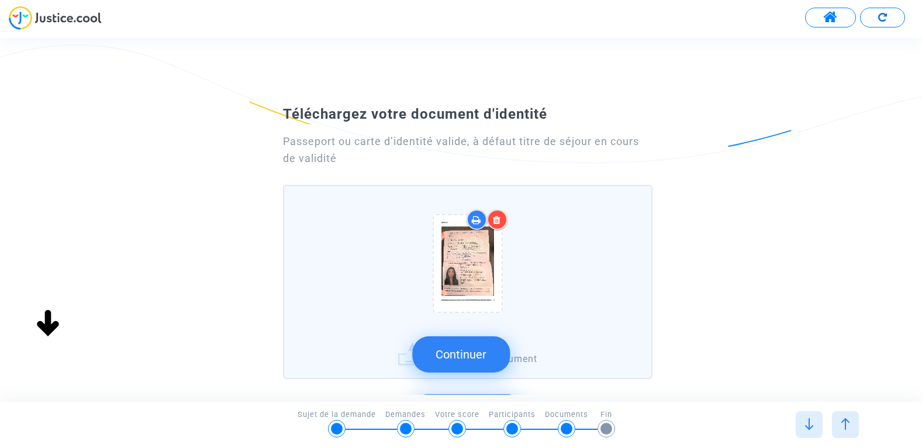
click at [571, 287] on div at bounding box center [468, 266] width 356 height 136
click at [0, 0] on input "Ajouter un document" at bounding box center [0, 0] width 0 height 0
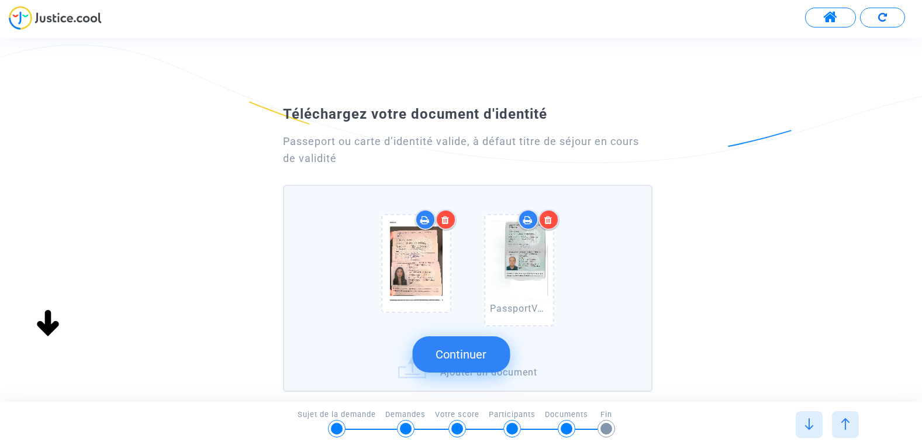
click at [466, 357] on button "Continuer" at bounding box center [461, 354] width 98 height 36
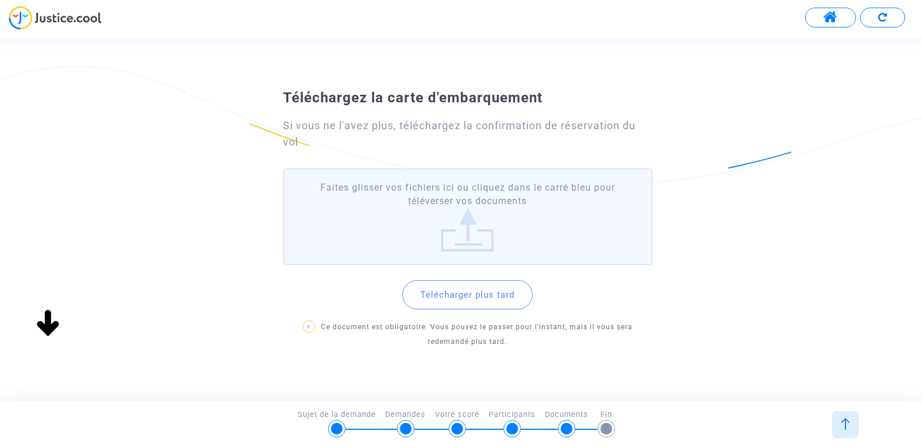
click at [484, 236] on label "Faites glisser vos fichiers ici ou cliquez dans le carré bleu pour téléverser v…" at bounding box center [468, 216] width 370 height 96
click at [0, 0] on input "Faites glisser vos fichiers ici ou cliquez dans le carré bleu pour téléverser v…" at bounding box center [0, 0] width 0 height 0
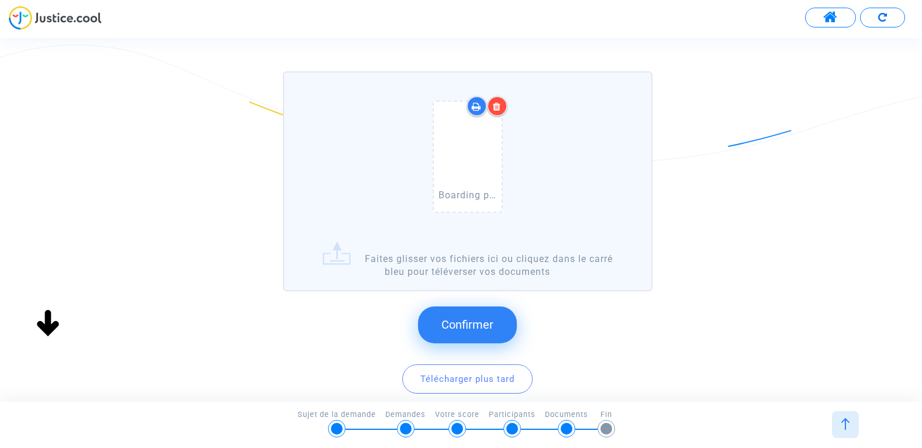
scroll to position [58, 0]
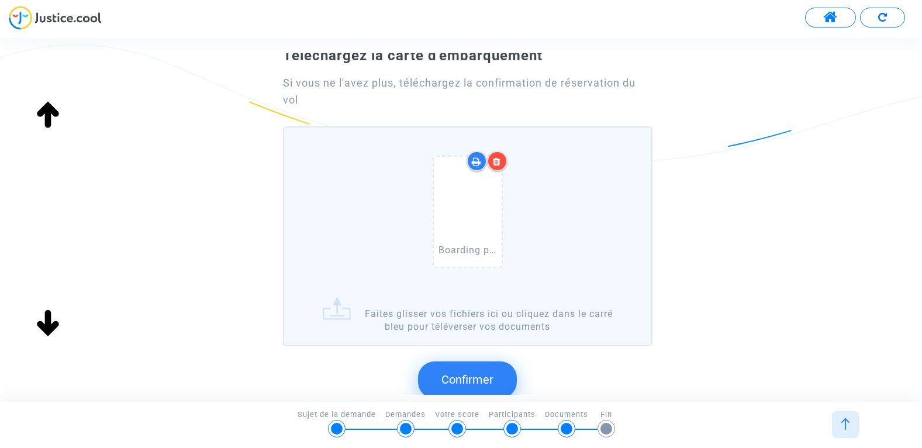
click at [470, 374] on span "Confirmer" at bounding box center [467, 379] width 52 height 14
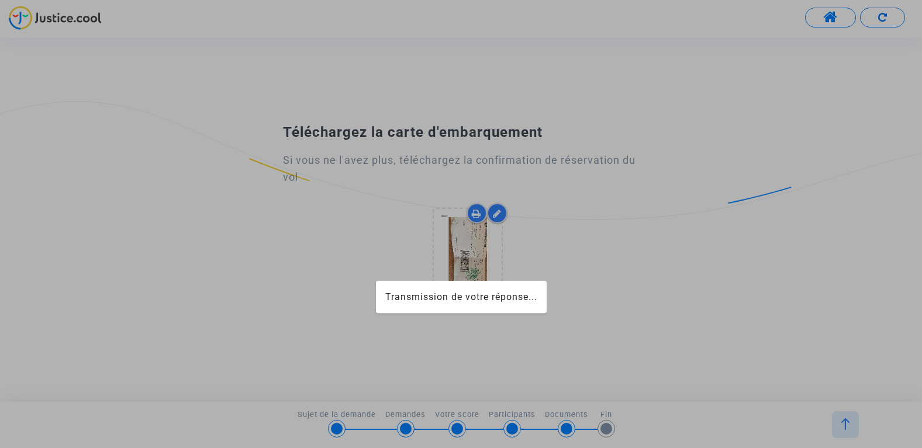
scroll to position [0, 0]
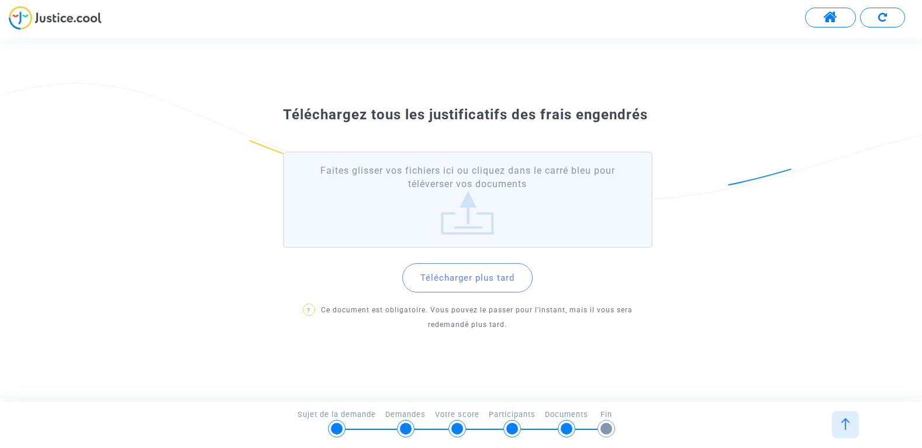
click at [509, 213] on label "Faites glisser vos fichiers ici ou cliquez dans le carré bleu pour téléverser v…" at bounding box center [468, 199] width 370 height 96
click at [0, 0] on input "Faites glisser vos fichiers ici ou cliquez dans le carré bleu pour téléverser v…" at bounding box center [0, 0] width 0 height 0
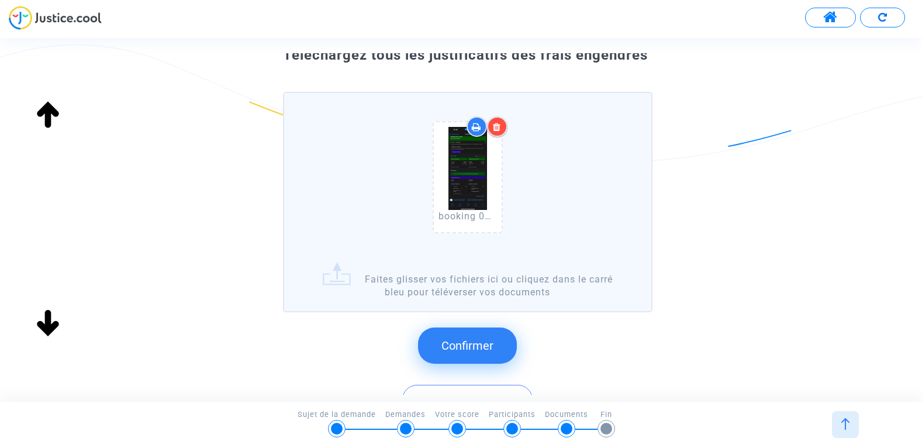
scroll to position [175, 0]
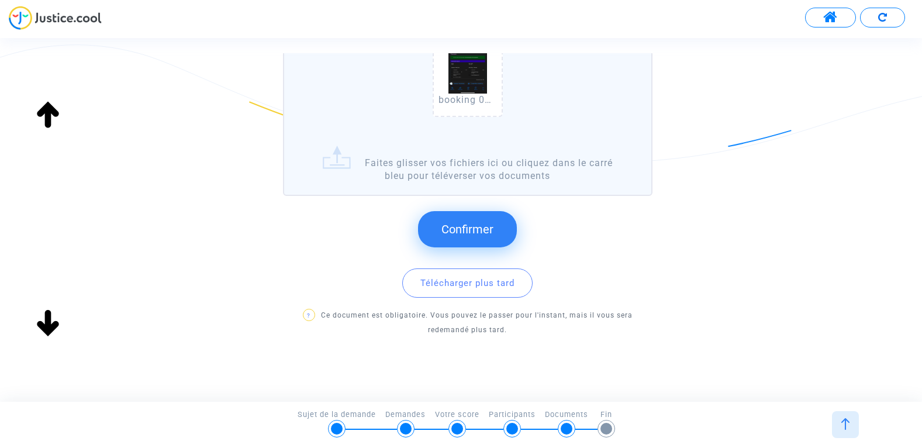
click at [602, 151] on label "booking 0HAYKANDUKHT POGHOSYAN TO 7499.jpg Faites glisser vos fichiers ici ou c…" at bounding box center [468, 85] width 370 height 220
click at [0, 0] on input "booking 0HAYKANDUKHT POGHOSYAN TO 7499.jpg Faites glisser vos fichiers ici ou c…" at bounding box center [0, 0] width 0 height 0
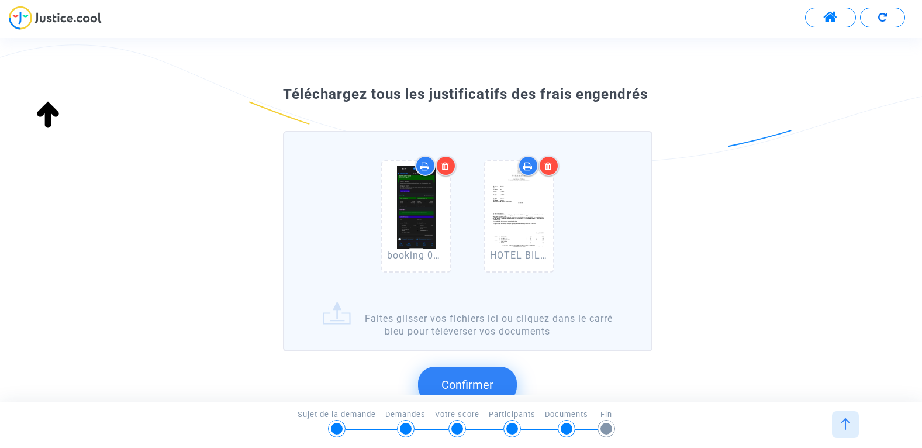
scroll to position [0, 0]
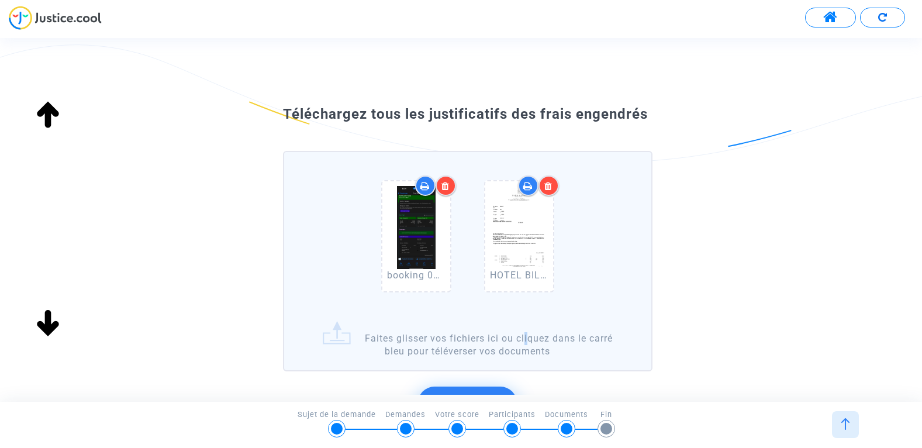
click at [525, 340] on label "booking 0HAYKANDUKHT POGHOSYAN TO 7499.jpg HOTEL BILL PARIS NO SHOW HAYKANDUKHT…" at bounding box center [468, 261] width 370 height 220
click at [554, 342] on label "booking 0HAYKANDUKHT POGHOSYAN TO 7499.jpg HOTEL BILL PARIS NO SHOW HAYKANDUKHT…" at bounding box center [468, 261] width 370 height 220
click at [0, 0] on input "booking 0HAYKANDUKHT POGHOSYAN TO 7499.jpg HOTEL BILL PARIS NO SHOW HAYKANDUKHT…" at bounding box center [0, 0] width 0 height 0
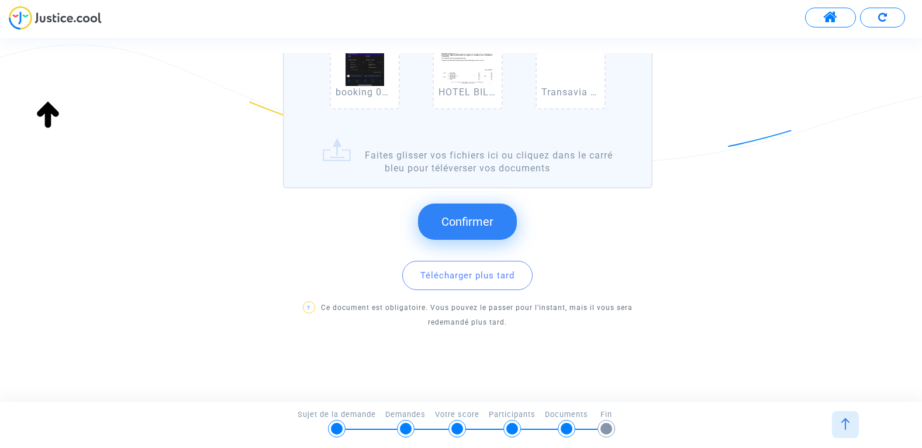
click at [485, 222] on span "Confirmer" at bounding box center [467, 222] width 52 height 14
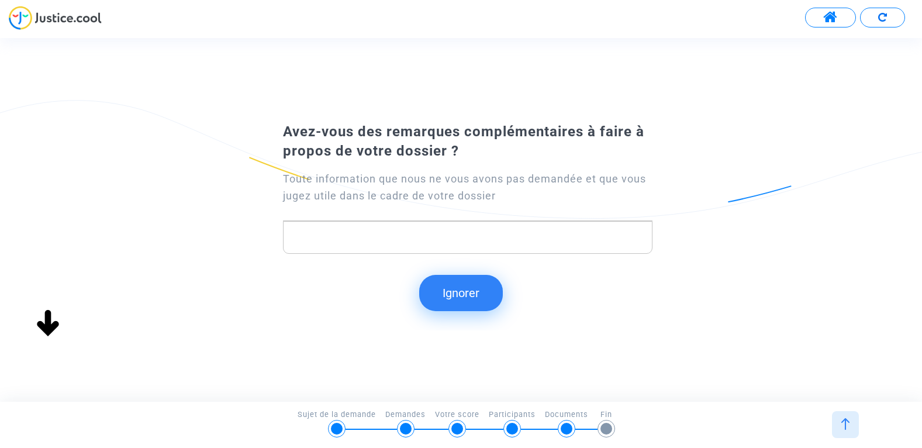
click at [391, 235] on p "Rich Text Editor, main" at bounding box center [467, 237] width 357 height 15
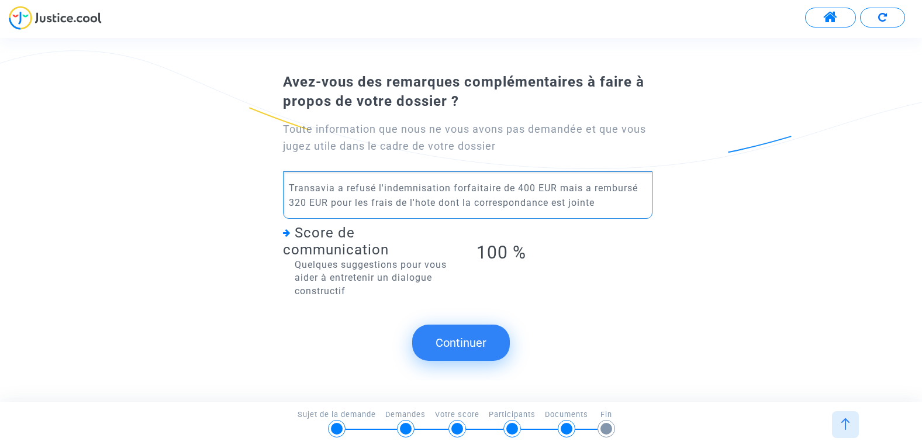
click at [542, 196] on p "Transavia a refusé l'indemnisation forfaitaire de 400 EUR mais a rembursé 320 E…" at bounding box center [467, 195] width 357 height 29
click at [613, 188] on p "Transavia a refusé l'indemnisation forfaitaire de 400 EUR mais a rembursé 320 E…" at bounding box center [467, 195] width 357 height 29
click at [466, 344] on button "Continuer" at bounding box center [461, 343] width 98 height 36
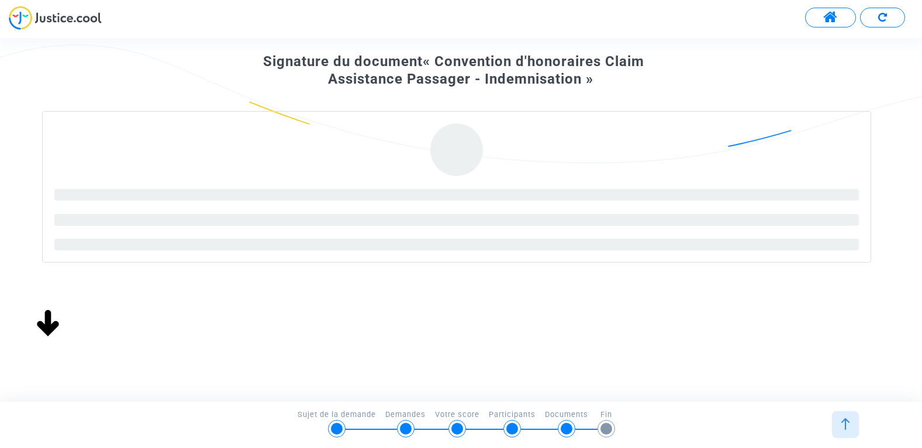
scroll to position [117, 0]
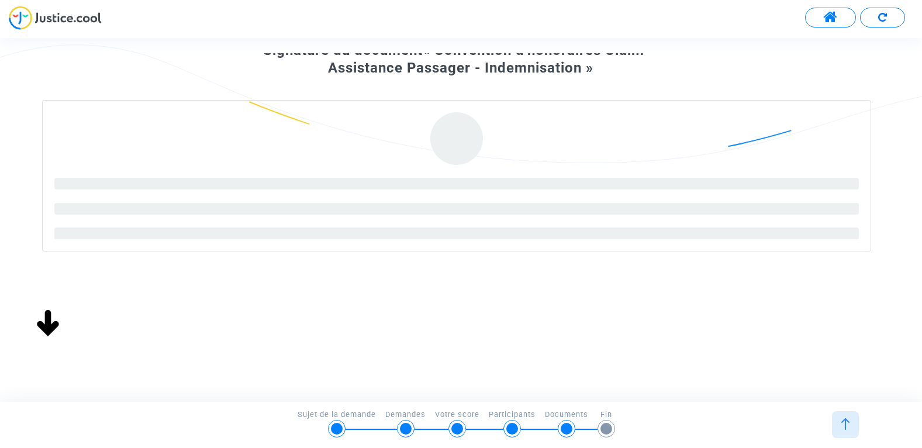
click at [899, 64] on div "Signature du document « Convention d'honoraires Claim Assistance Passager - Ind…" at bounding box center [461, 184] width 922 height 402
click at [841, 430] on div at bounding box center [845, 424] width 27 height 27
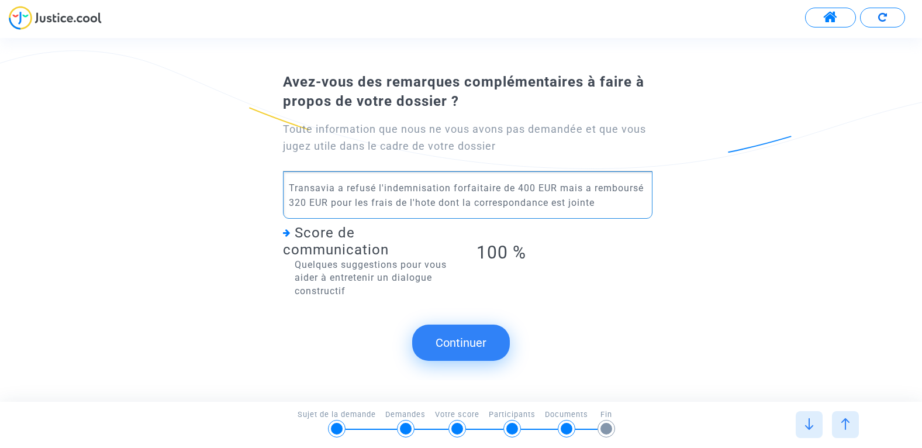
click at [609, 198] on p "Transavia a refusé l'indemnisation forfaitaire de 400 EUR mais a remboursé 320 …" at bounding box center [467, 195] width 357 height 29
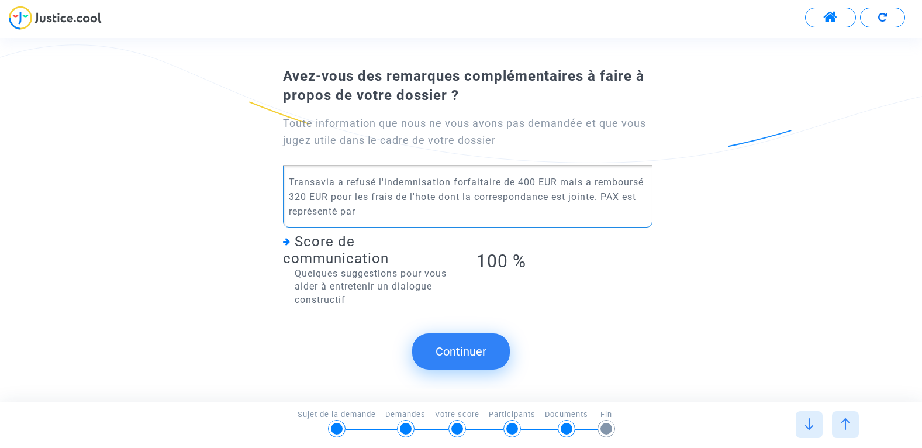
click at [337, 212] on p "Transavia a refusé l'indemnisation forfaitaire de 400 EUR mais a remboursé 320 …" at bounding box center [467, 197] width 357 height 44
click at [338, 208] on p "Transavia a refusé l'indemnisation forfaitaire de 400 EUR mais a remboursé 320 …" at bounding box center [467, 197] width 357 height 44
click at [483, 213] on p "Transavia a refusé l'indemnisation forfaitaire de 400 EUR mais a remboursé 320 …" at bounding box center [467, 197] width 357 height 44
click at [481, 209] on p "Transavia a refusé l'indemnisation forfaitaire de 400 EUR mais a remboursé 320 …" at bounding box center [467, 197] width 357 height 44
click at [489, 213] on p "Transavia a refusé l'indemnisation forfaitaire de 400 EUR mais a remboursé 320 …" at bounding box center [467, 197] width 357 height 44
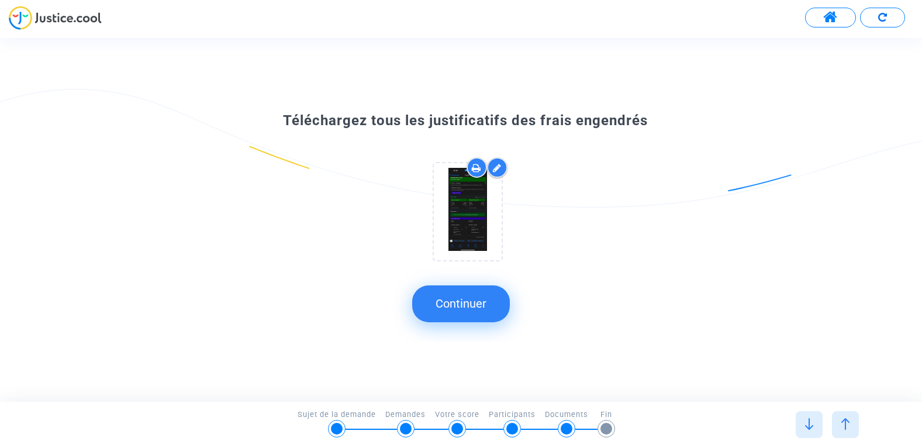
click at [498, 168] on icon at bounding box center [497, 167] width 9 height 9
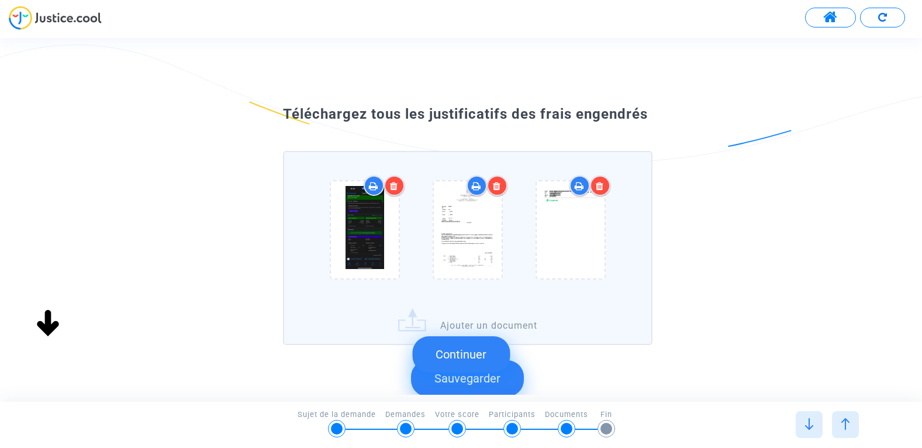
click at [573, 315] on label "Ajouter un document" at bounding box center [468, 248] width 370 height 194
click at [0, 0] on input "Ajouter un document" at bounding box center [0, 0] width 0 height 0
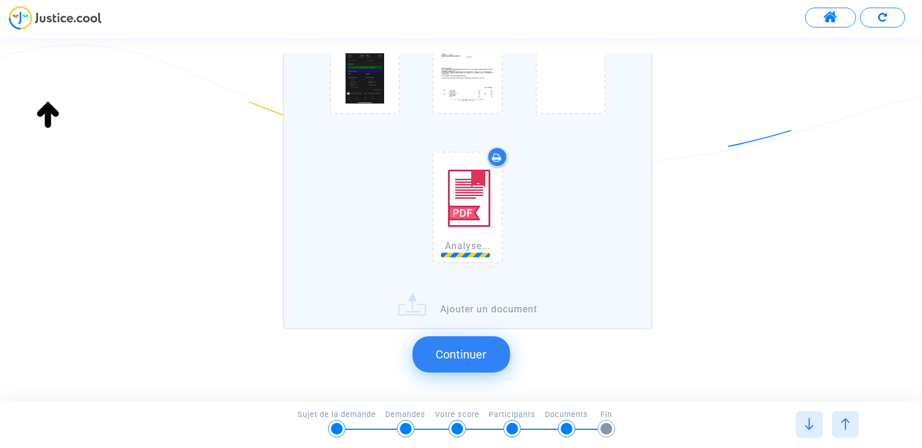
scroll to position [168, 0]
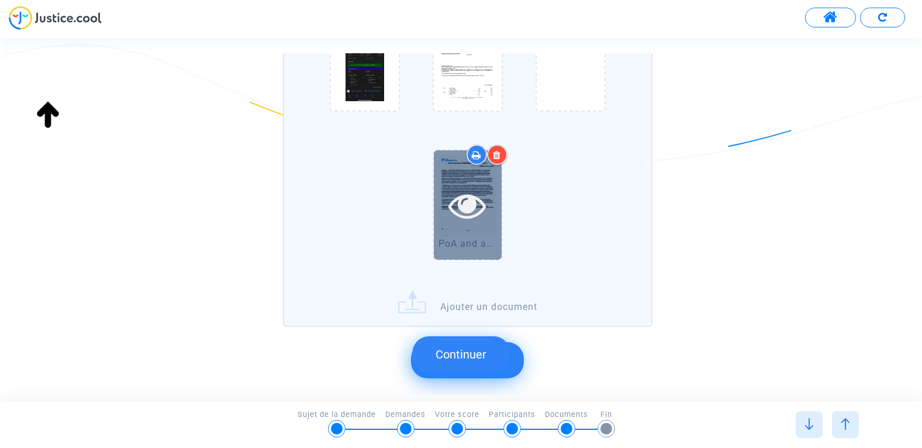
click at [467, 209] on icon at bounding box center [468, 205] width 38 height 37
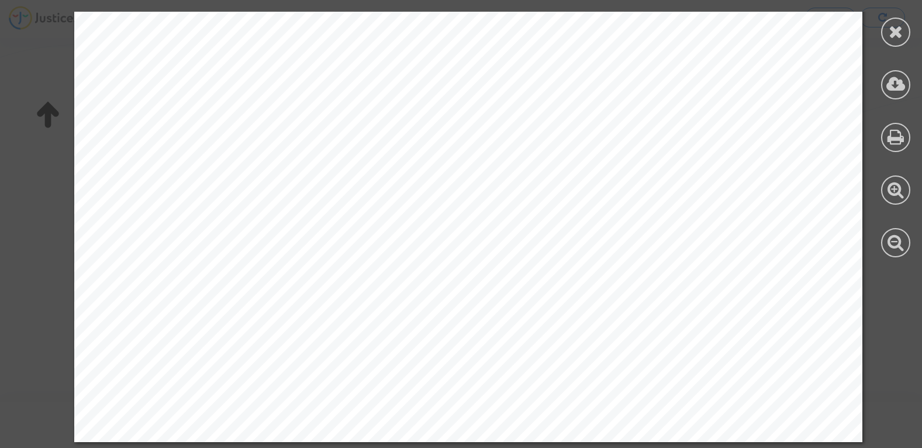
scroll to position [7424, 0]
click at [895, 28] on icon at bounding box center [896, 32] width 15 height 18
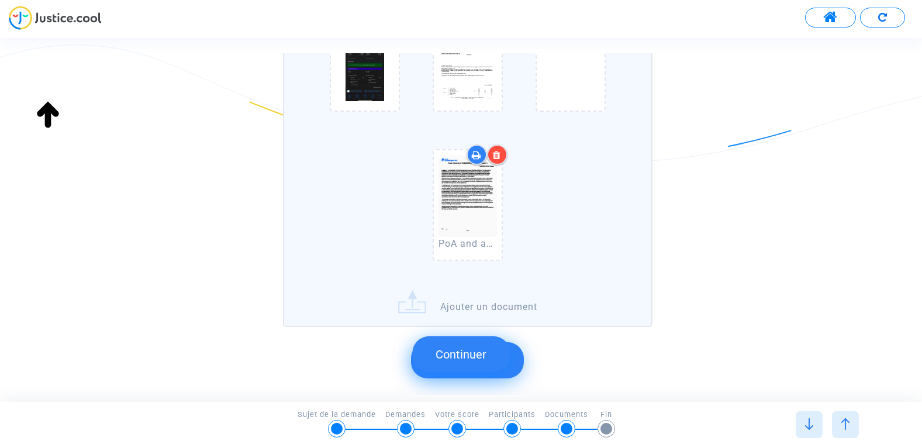
click at [484, 357] on button "Continuer" at bounding box center [461, 354] width 98 height 36
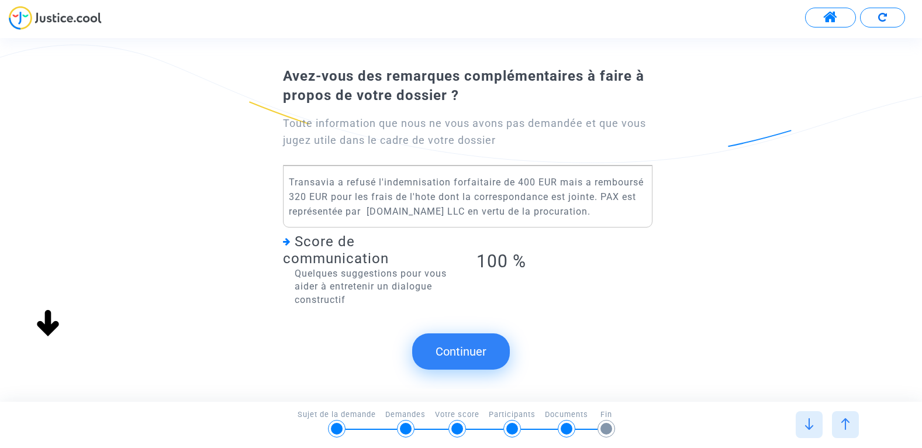
click at [488, 354] on button "Continuer" at bounding box center [461, 351] width 98 height 36
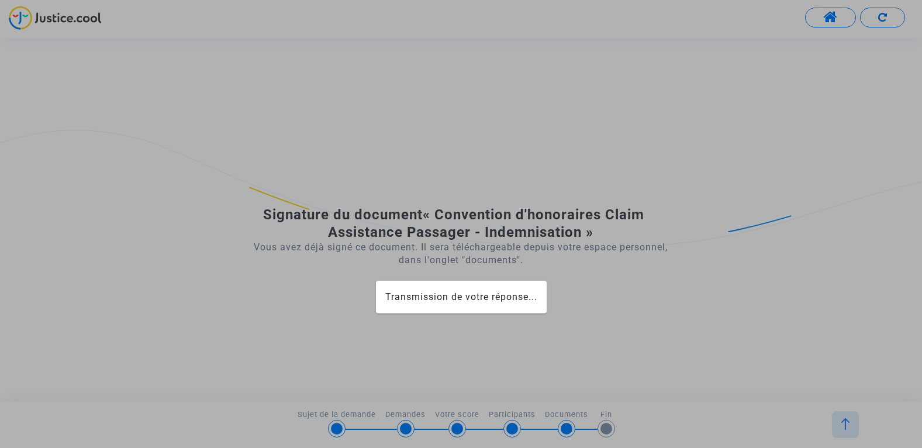
scroll to position [0, 0]
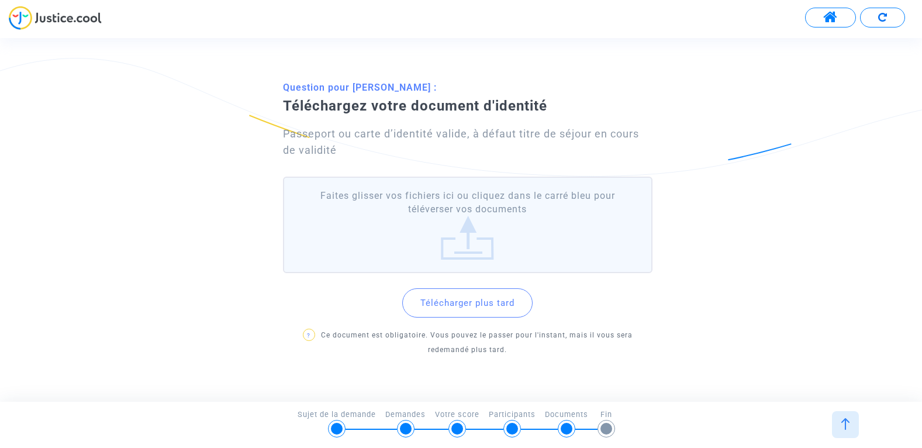
click at [523, 240] on label "Faites glisser vos fichiers ici ou cliquez dans le carré bleu pour téléverser v…" at bounding box center [468, 225] width 370 height 96
click at [0, 0] on input "Faites glisser vos fichiers ici ou cliquez dans le carré bleu pour téléverser v…" at bounding box center [0, 0] width 0 height 0
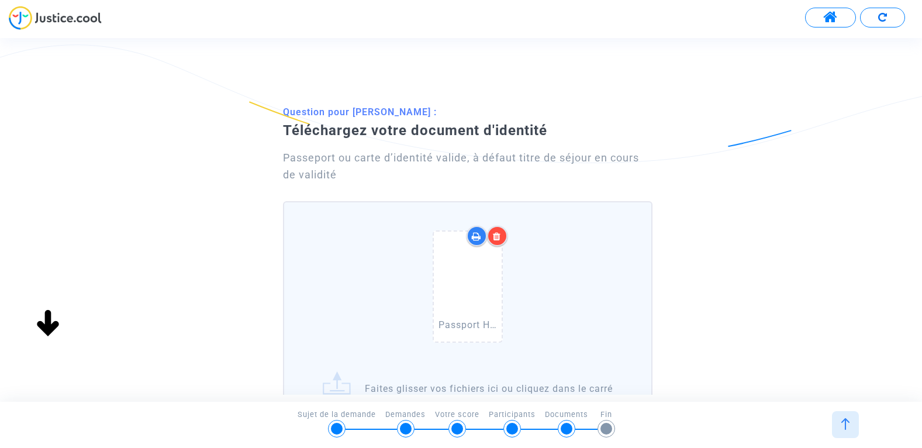
click at [587, 272] on div "Passport HAYKANDUKHT POGHOSYAN v Transavia PNR K7RJMY.pdf" at bounding box center [468, 289] width 356 height 150
click at [0, 0] on input "Passport HAYKANDUKHT POGHOSYAN v Transavia PNR K7RJMY.pdf Faites glisser vos fi…" at bounding box center [0, 0] width 0 height 0
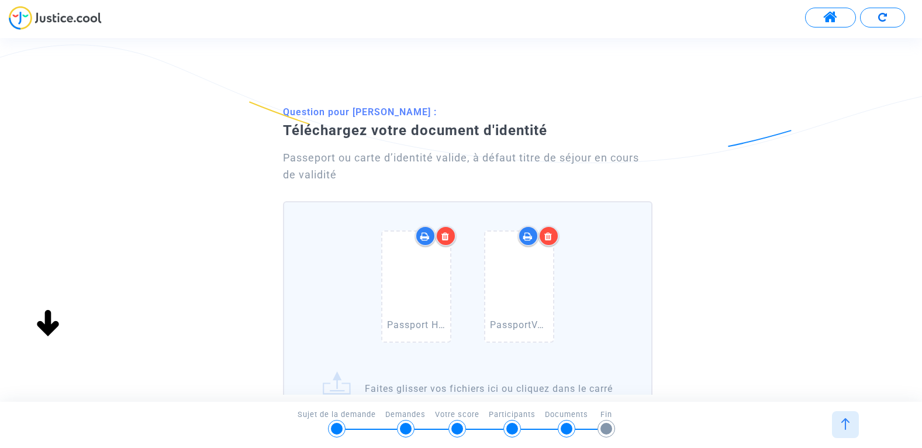
click at [598, 284] on div "Passport HAYKANDUKHT POGHOSYAN v Transavia PNR K7RJMY.pdf PassportVANERHARUTYUN…" at bounding box center [468, 289] width 356 height 150
click at [0, 0] on input "Passport HAYKANDUKHT POGHOSYAN v Transavia PNR K7RJMY.pdf PassportVANERHARUTYUN…" at bounding box center [0, 0] width 0 height 0
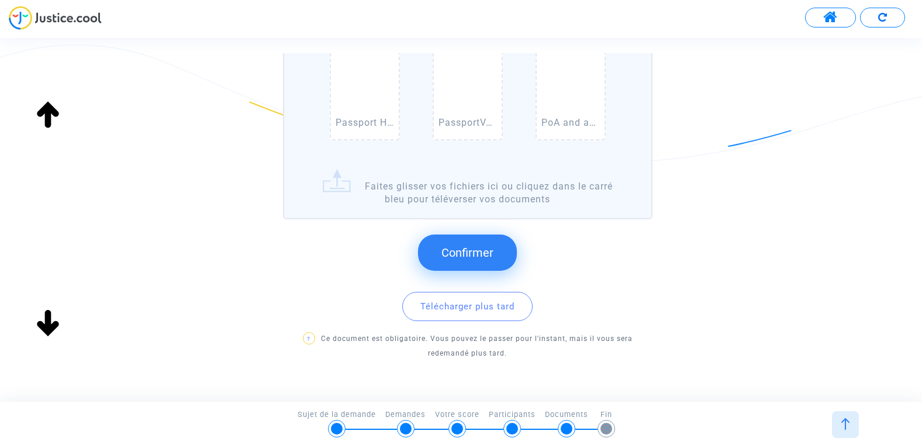
scroll to position [233, 0]
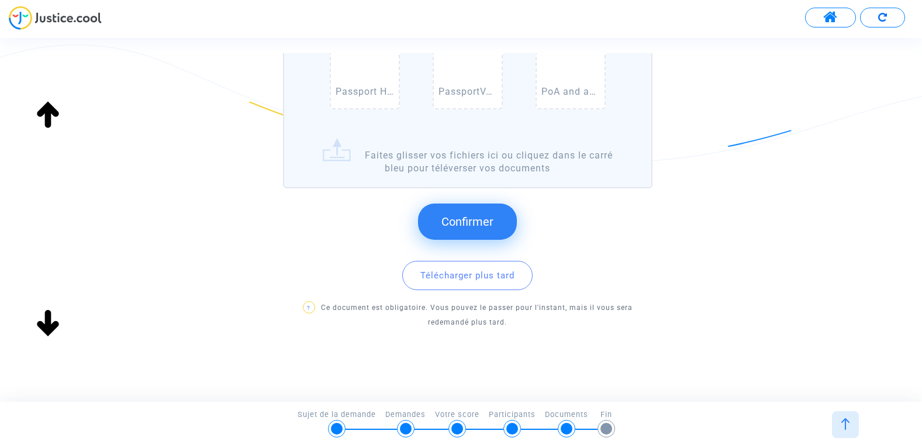
click at [477, 220] on span "Confirmer" at bounding box center [467, 222] width 52 height 14
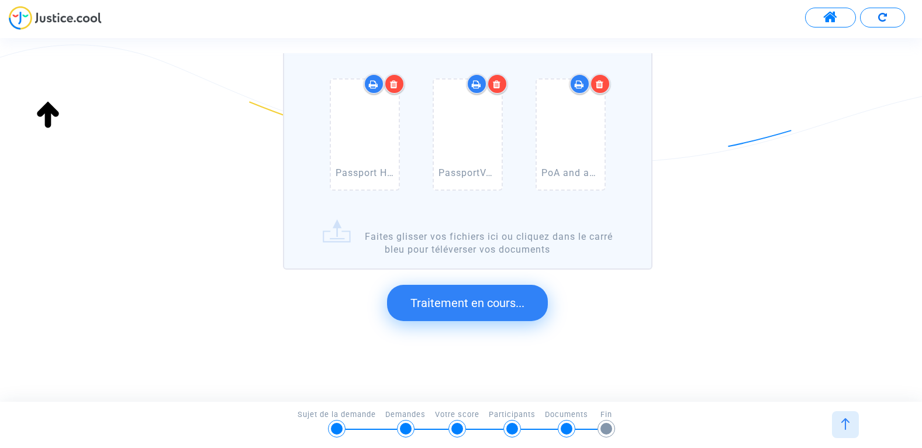
scroll to position [0, 0]
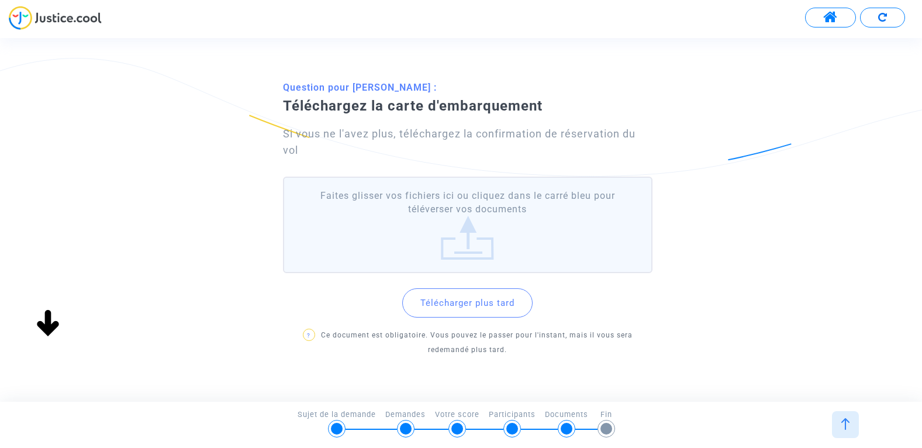
click at [502, 234] on label "Faites glisser vos fichiers ici ou cliquez dans le carré bleu pour téléverser v…" at bounding box center [468, 225] width 370 height 96
click at [0, 0] on input "Faites glisser vos fichiers ici ou cliquez dans le carré bleu pour téléverser v…" at bounding box center [0, 0] width 0 height 0
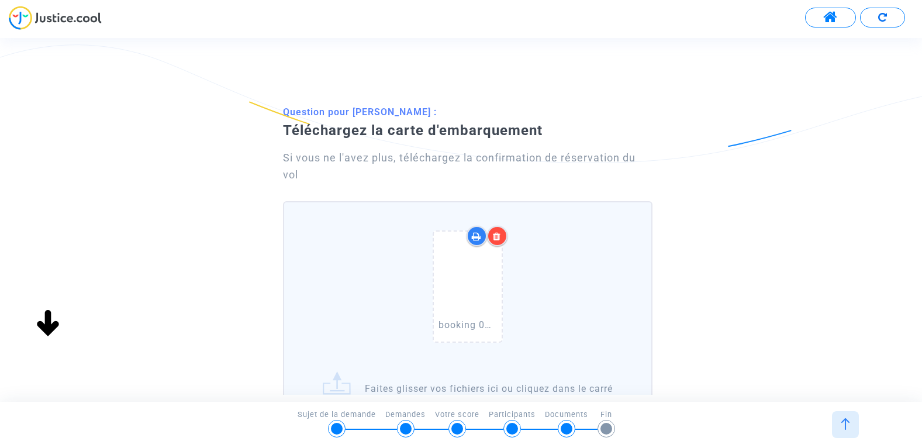
click at [558, 264] on div "booking 0HAYKANDUKHT POGHOSYAN TO 7499.jpg" at bounding box center [468, 289] width 356 height 150
click at [0, 0] on input "booking 0HAYKANDUKHT POGHOSYAN TO 7499.jpg Faites glisser vos fichiers ici ou c…" at bounding box center [0, 0] width 0 height 0
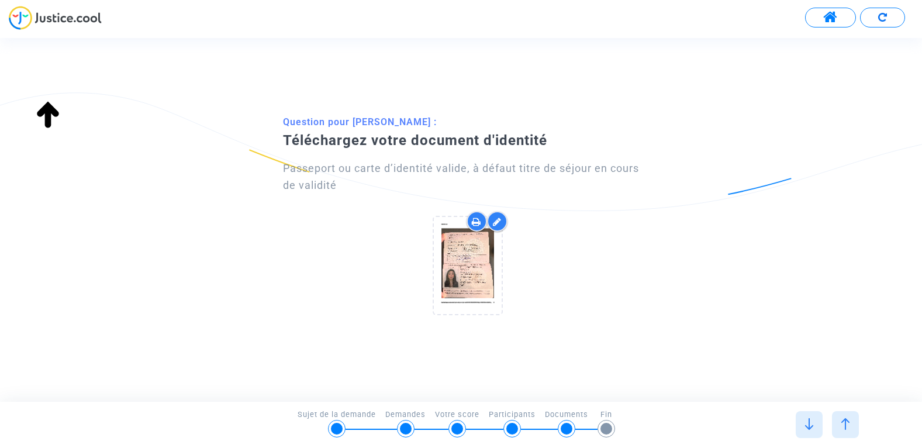
scroll to position [233, 0]
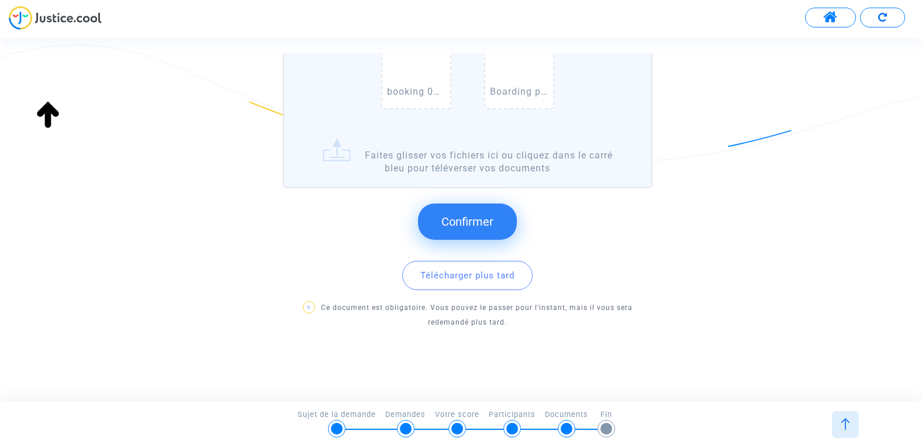
click at [492, 228] on span "Confirmer" at bounding box center [467, 222] width 52 height 14
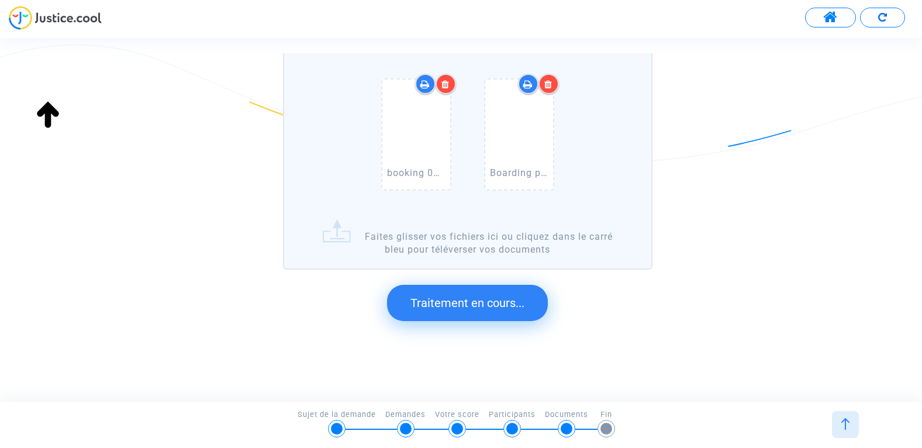
scroll to position [0, 0]
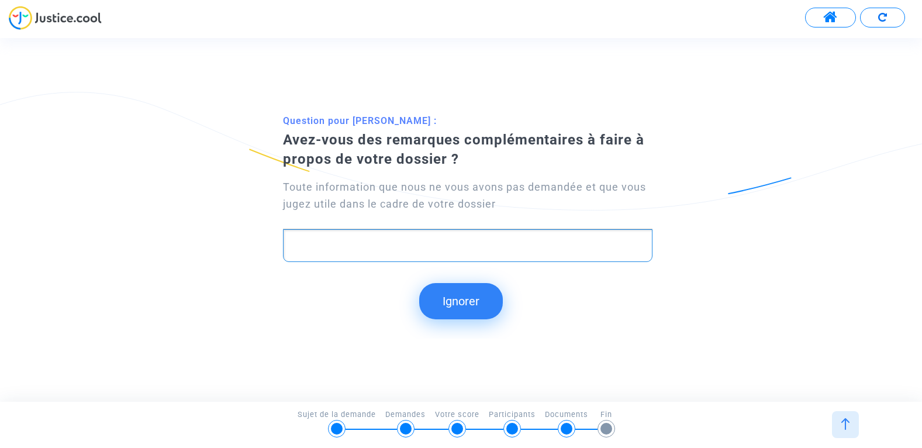
click at [467, 239] on p "Rich Text Editor, main" at bounding box center [467, 246] width 357 height 15
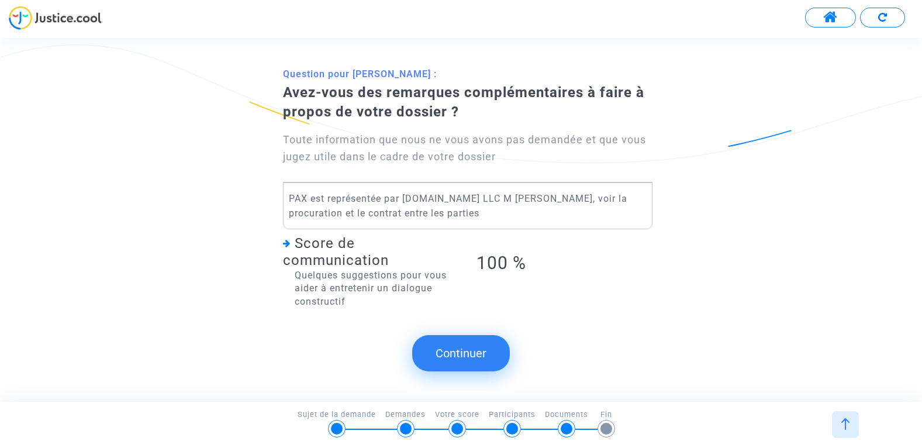
click at [475, 347] on button "Continuer" at bounding box center [461, 353] width 98 height 36
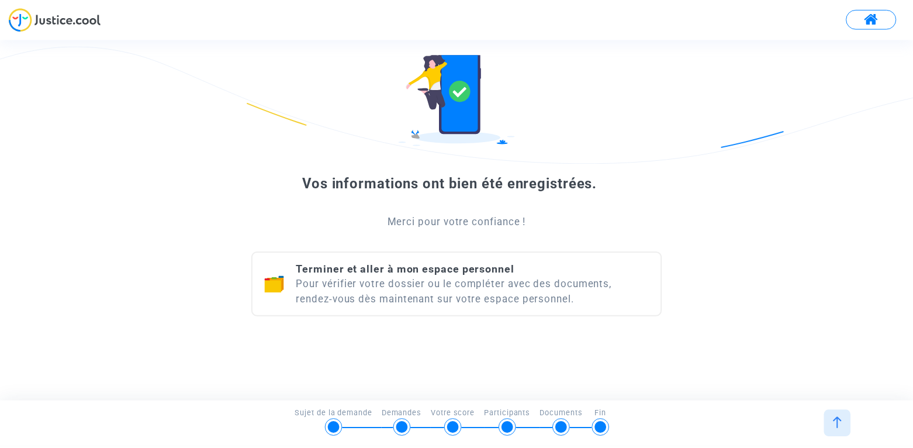
scroll to position [64, 0]
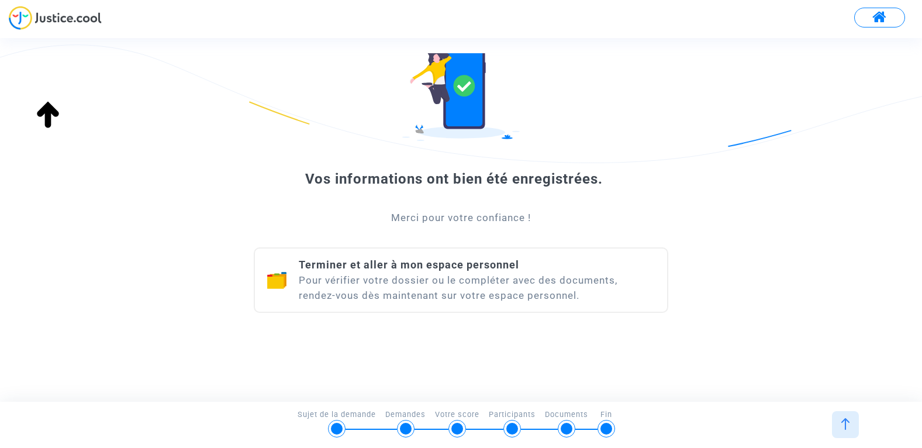
click at [485, 273] on div "Terminer et aller à mon espace personnel Pour vérifier votre dossier ou le comp…" at bounding box center [477, 280] width 357 height 46
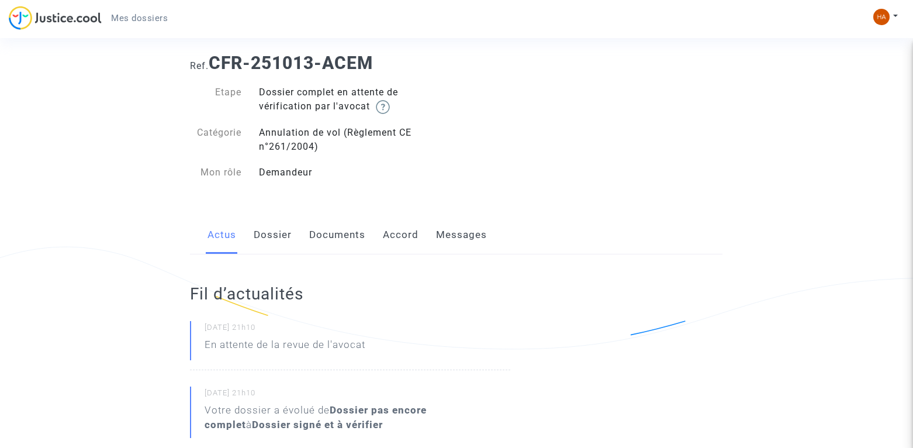
scroll to position [58, 0]
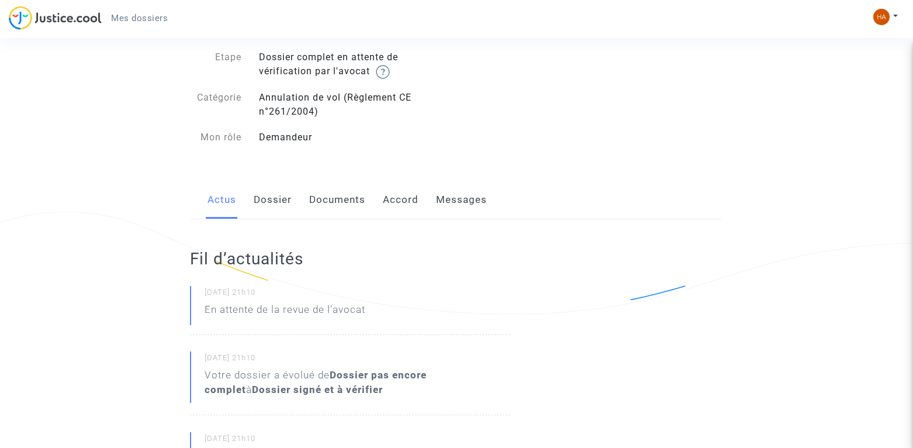
click at [272, 202] on link "Dossier" at bounding box center [273, 200] width 38 height 39
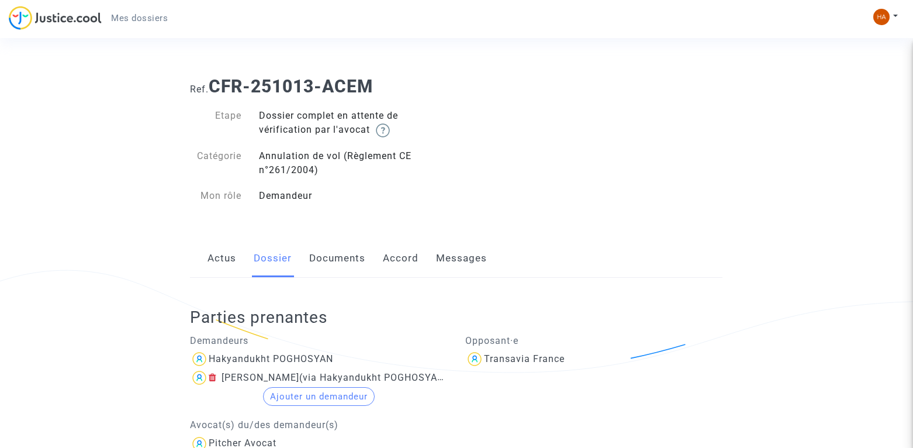
click at [350, 257] on link "Documents" at bounding box center [337, 258] width 56 height 39
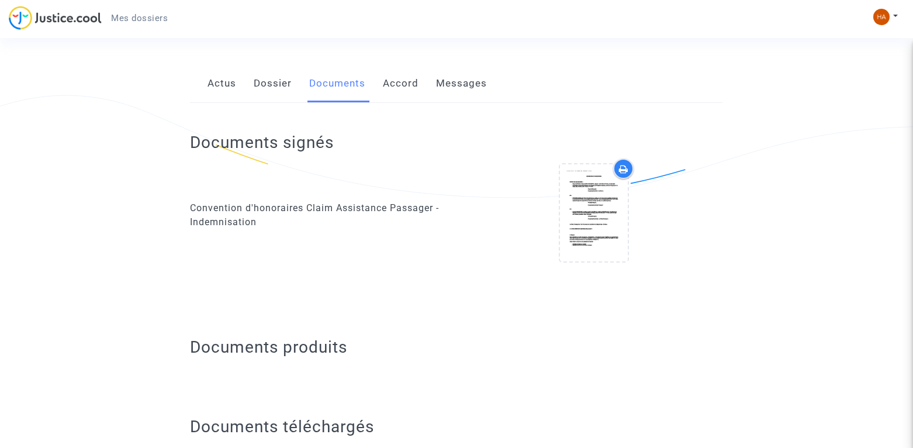
scroll to position [175, 0]
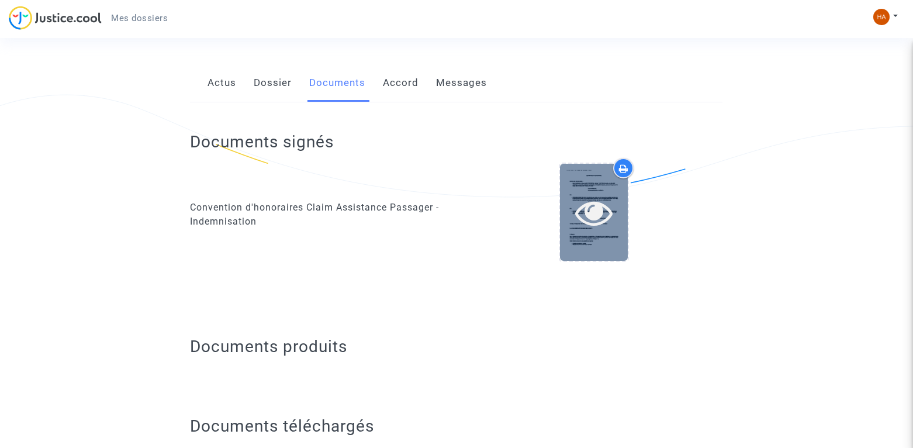
click at [601, 191] on div at bounding box center [594, 212] width 68 height 96
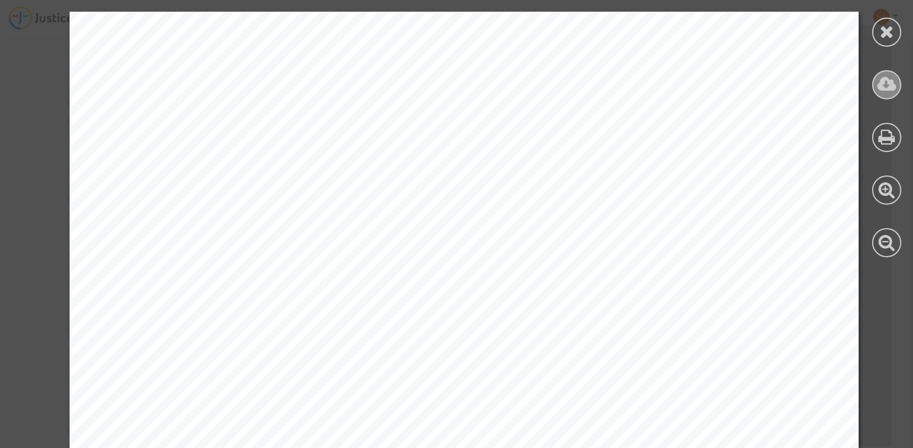
click at [888, 84] on icon at bounding box center [887, 84] width 19 height 18
click at [891, 26] on icon at bounding box center [887, 32] width 15 height 18
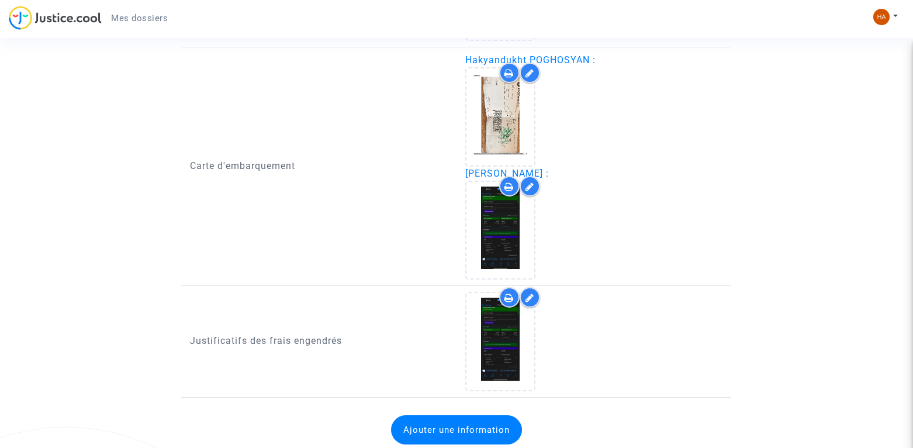
scroll to position [839, 0]
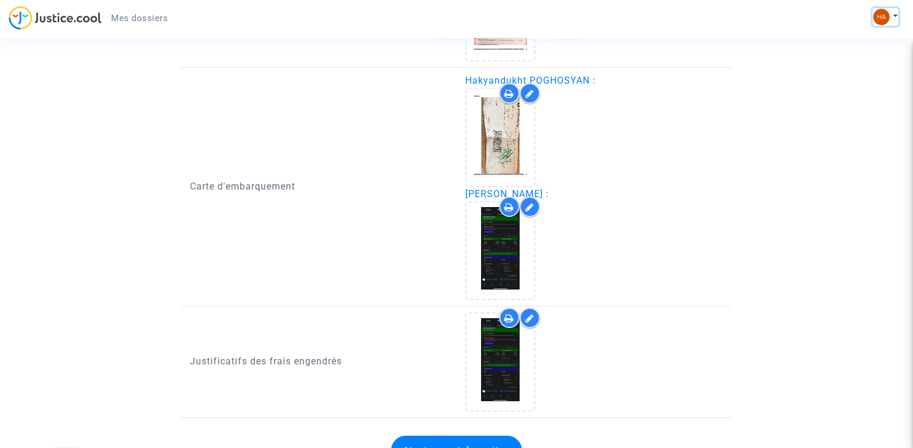
click at [895, 18] on button at bounding box center [886, 17] width 26 height 18
click at [857, 78] on link "Déconnexion" at bounding box center [852, 79] width 92 height 19
